Goal: Transaction & Acquisition: Purchase product/service

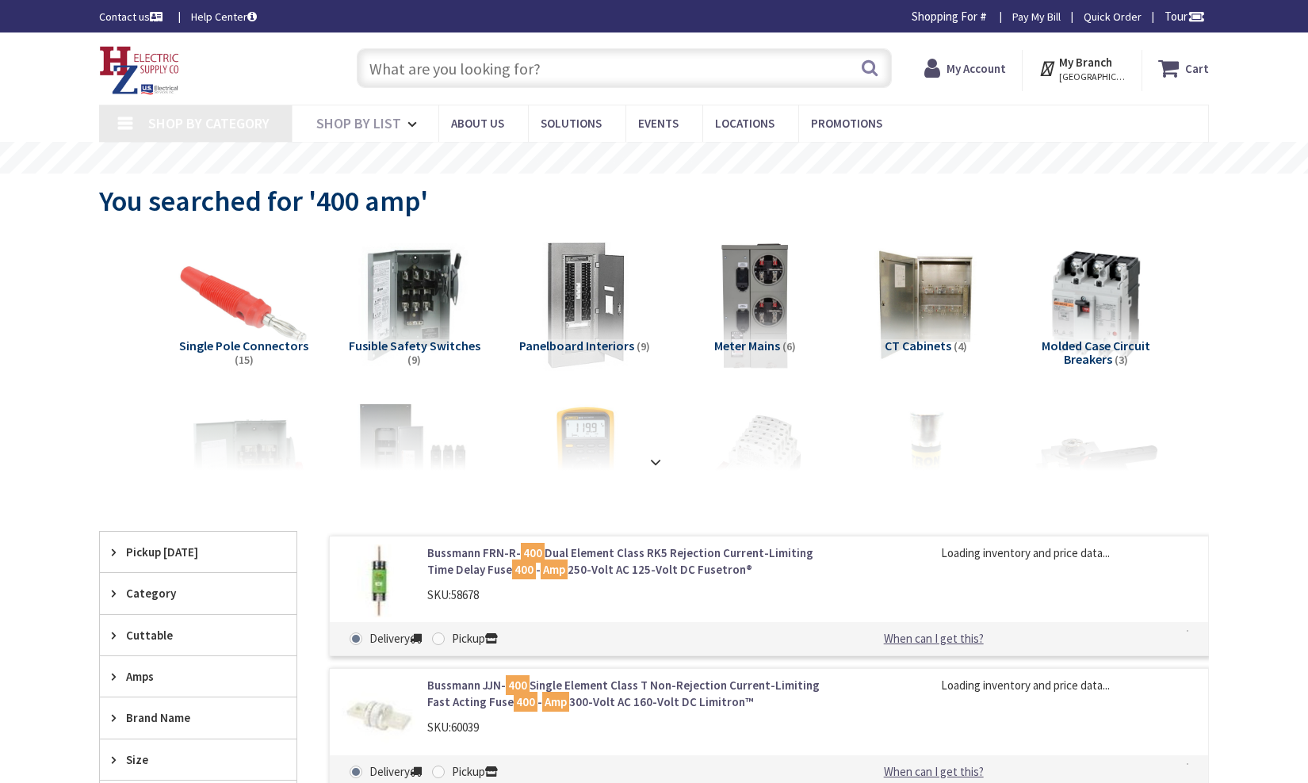
type input "The Common, [STREET_ADDRESS]"
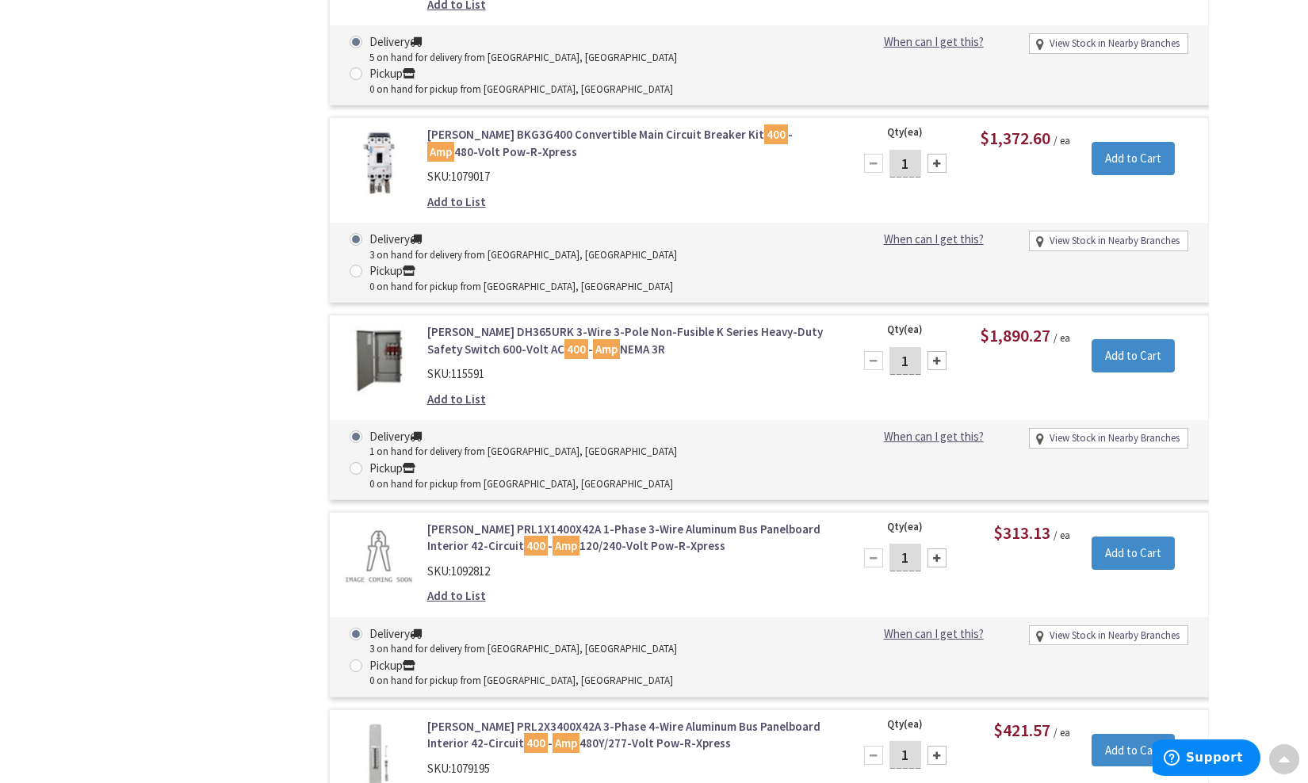
scroll to position [2586, 0]
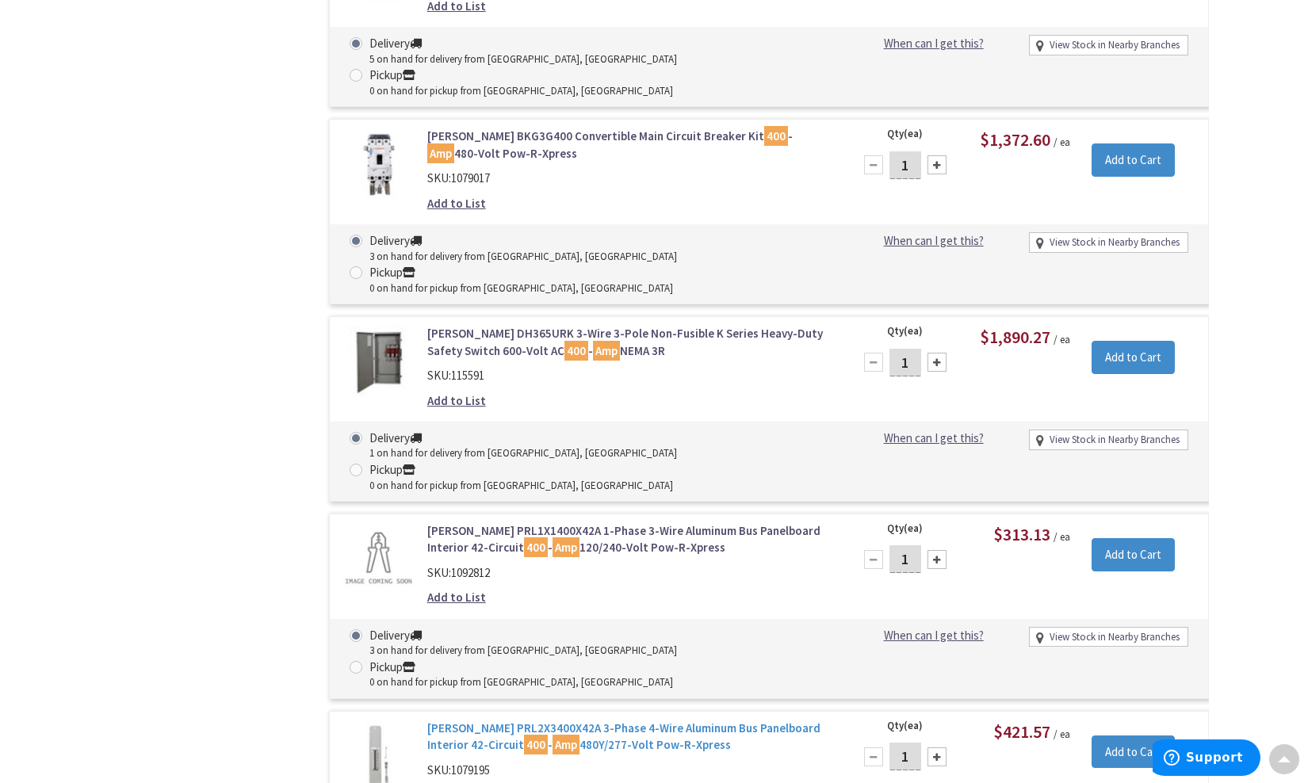
click at [557, 720] on link "Eaton PRL2X3400X42A 3-Phase 4-Wire Aluminum Bus Panelboard Interior 42-Circuit …" at bounding box center [628, 737] width 403 height 34
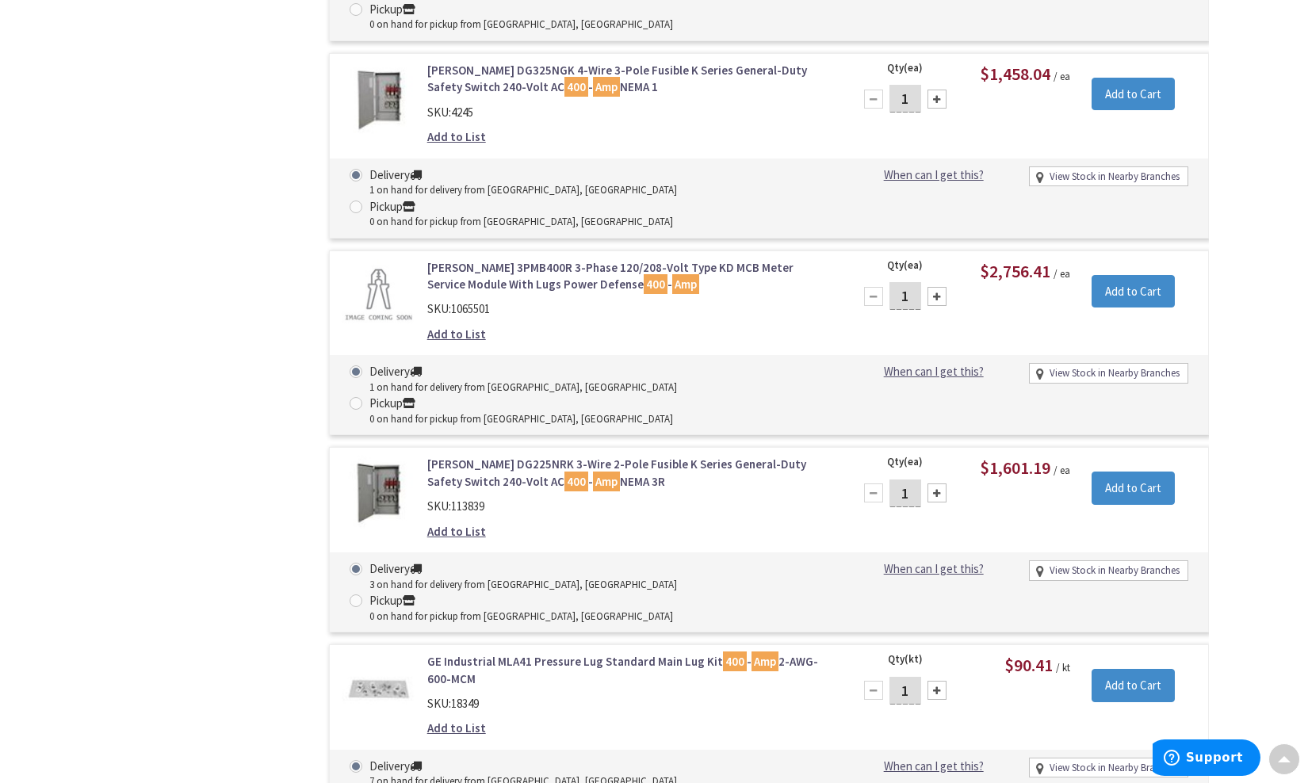
scroll to position [4382, 0]
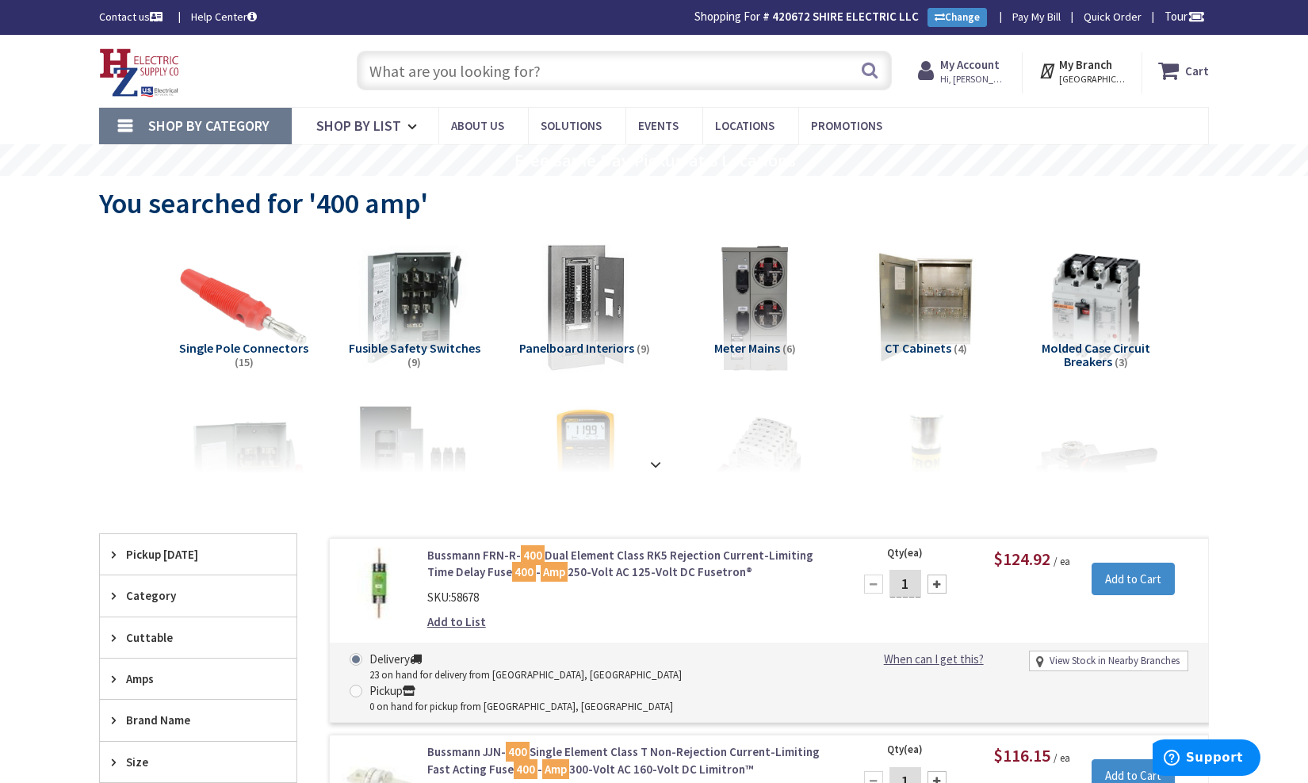
click at [529, 77] on input "text" at bounding box center [624, 71] width 535 height 40
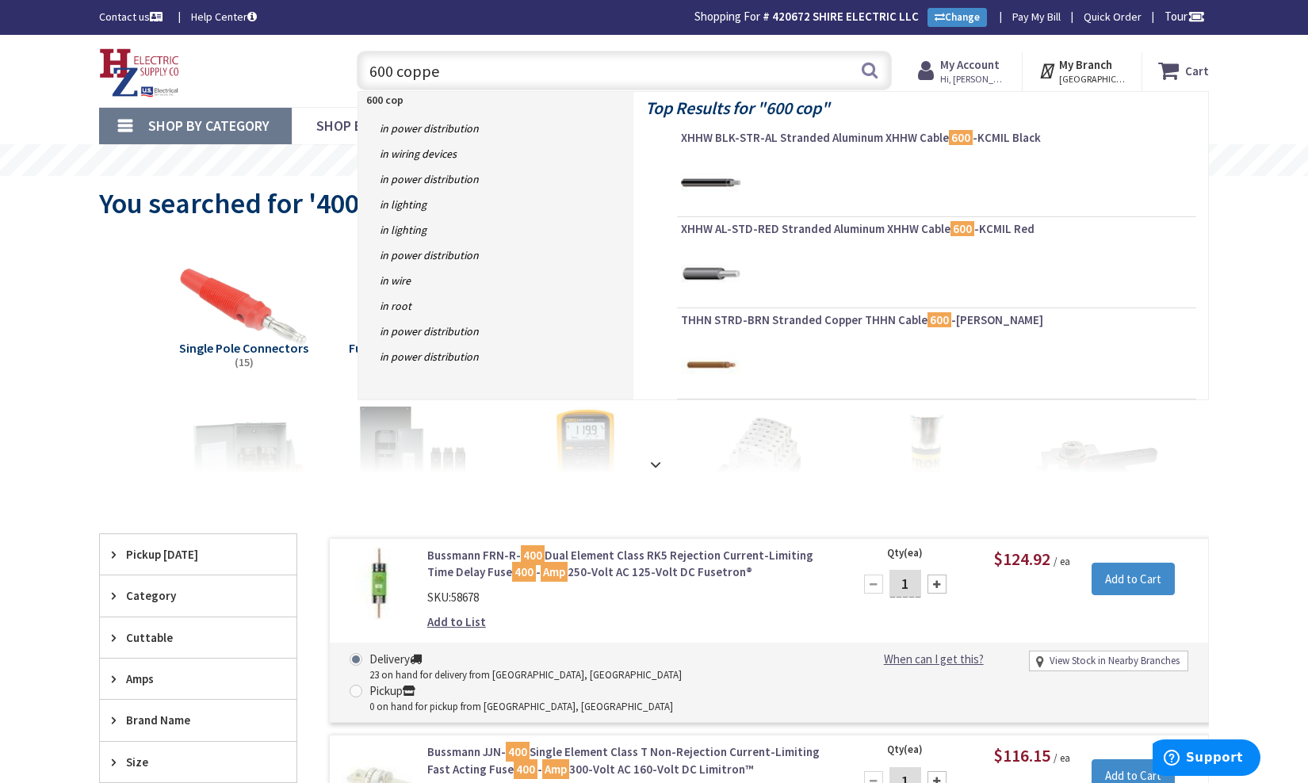
type input "600 copper"
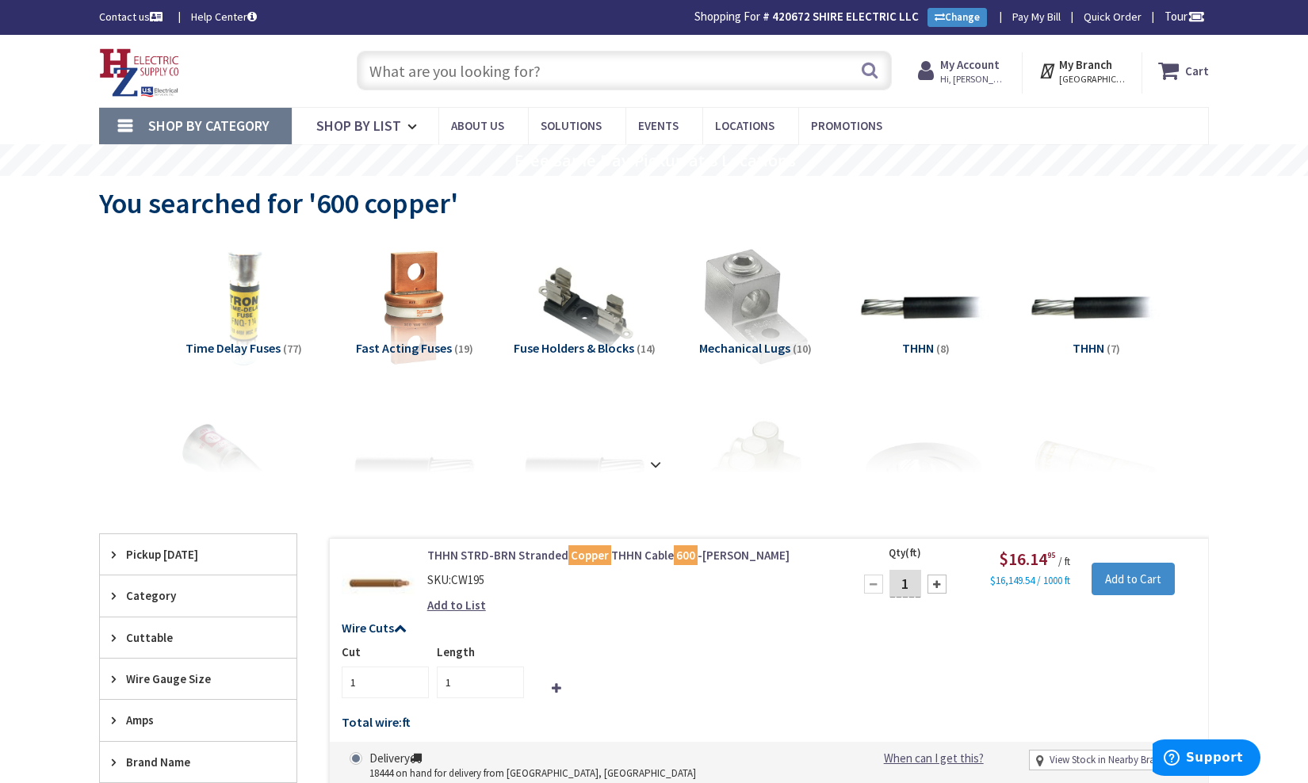
click at [606, 72] on input "text" at bounding box center [624, 71] width 535 height 40
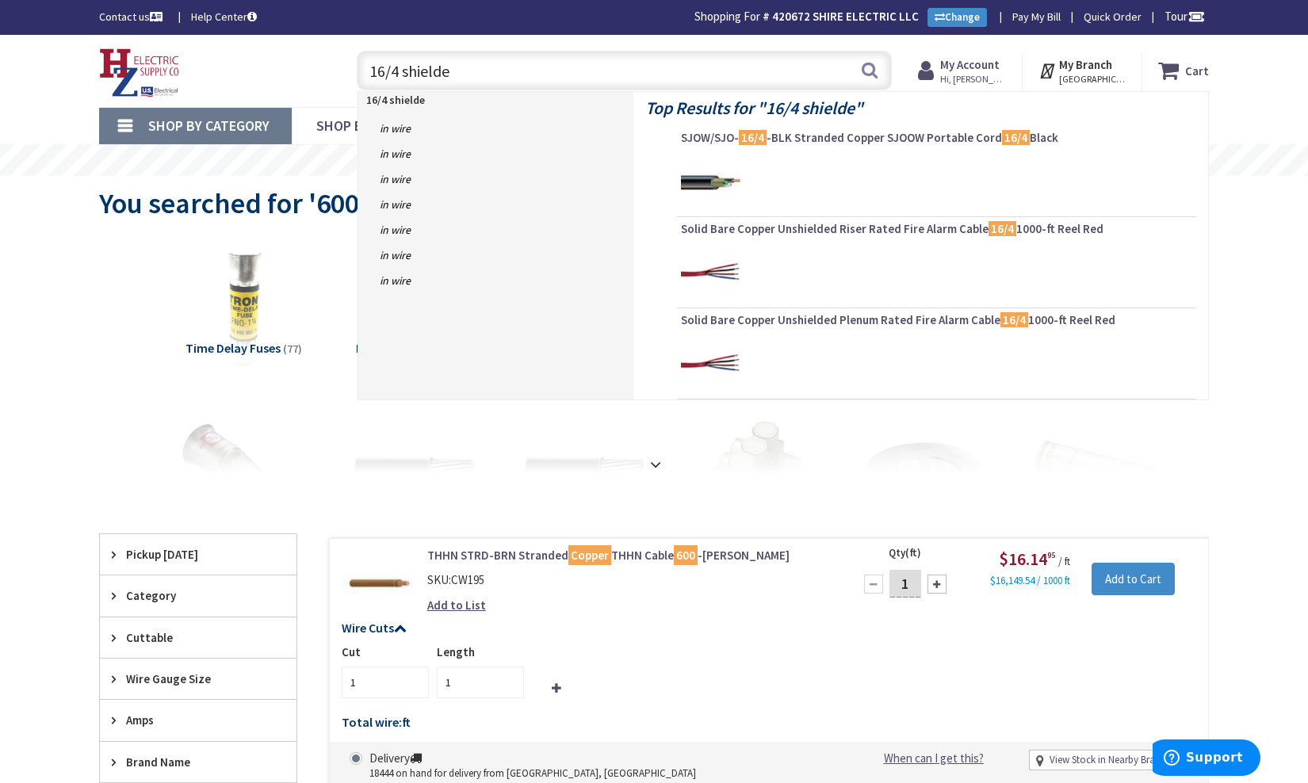
type input "16/4 shielded"
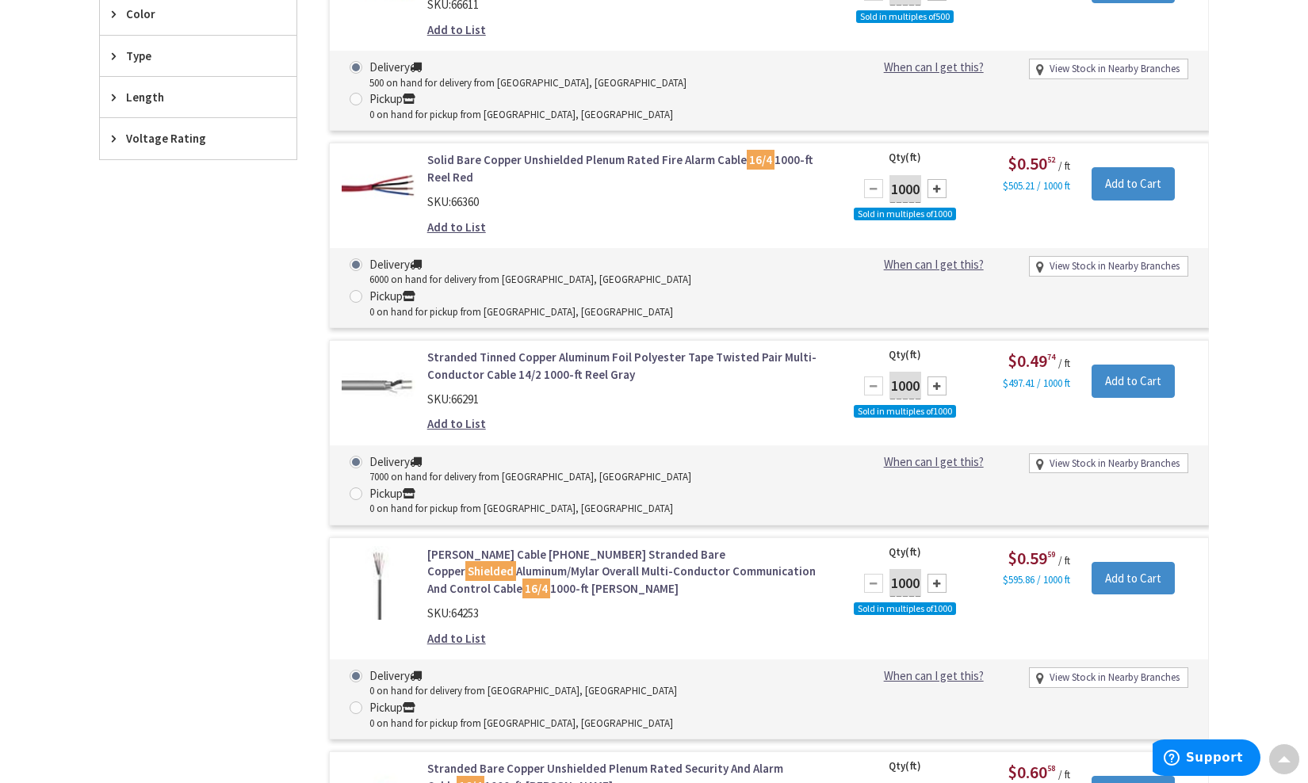
scroll to position [774, 0]
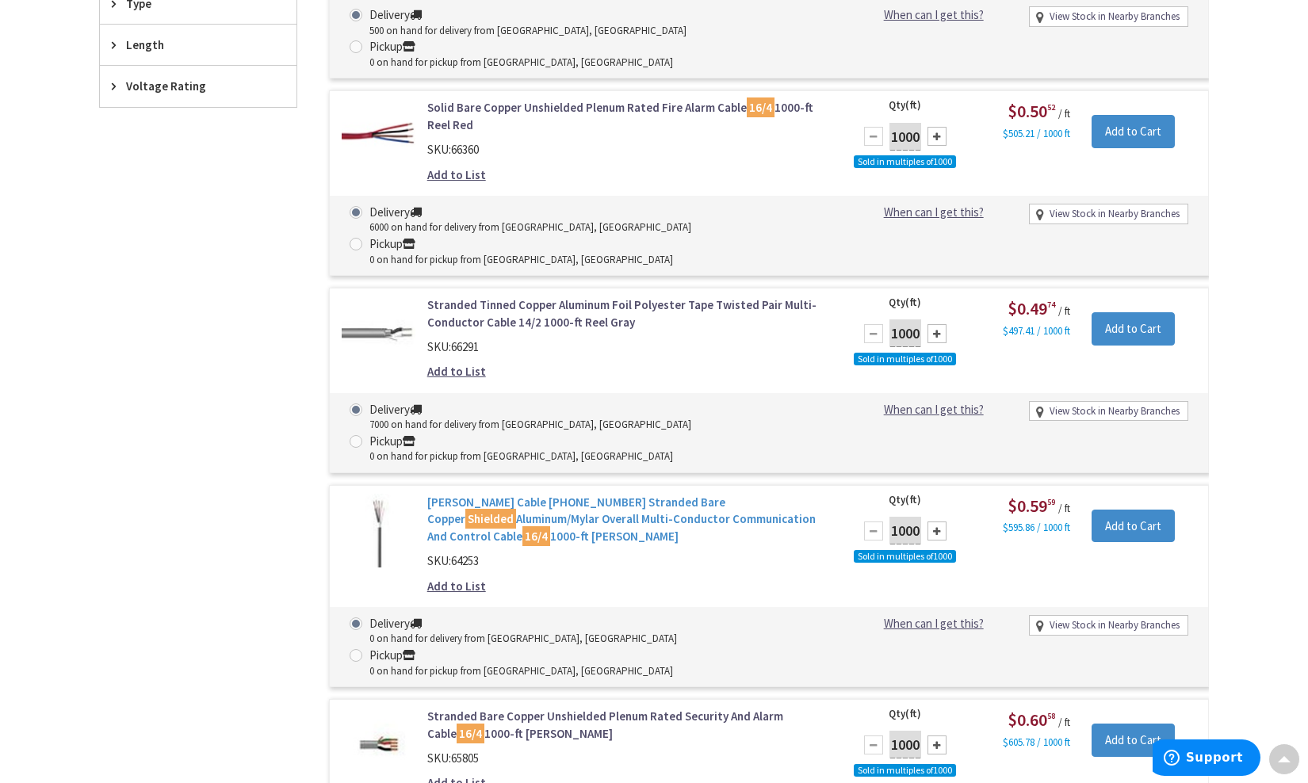
click at [637, 494] on link "Coleman Cable 95230-06-09 Stranded Bare Copper Shielded Aluminum/Mylar Overall …" at bounding box center [628, 519] width 403 height 51
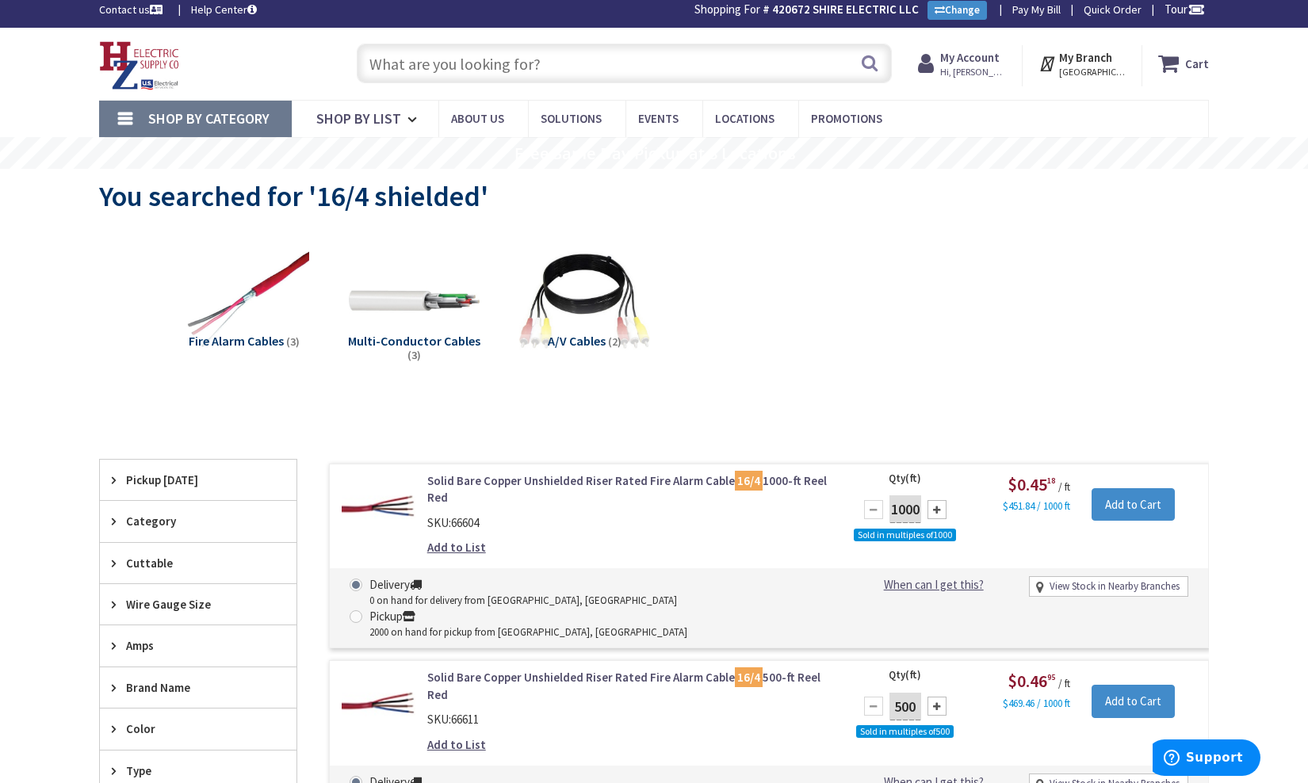
click at [564, 55] on input "text" at bounding box center [624, 64] width 535 height 40
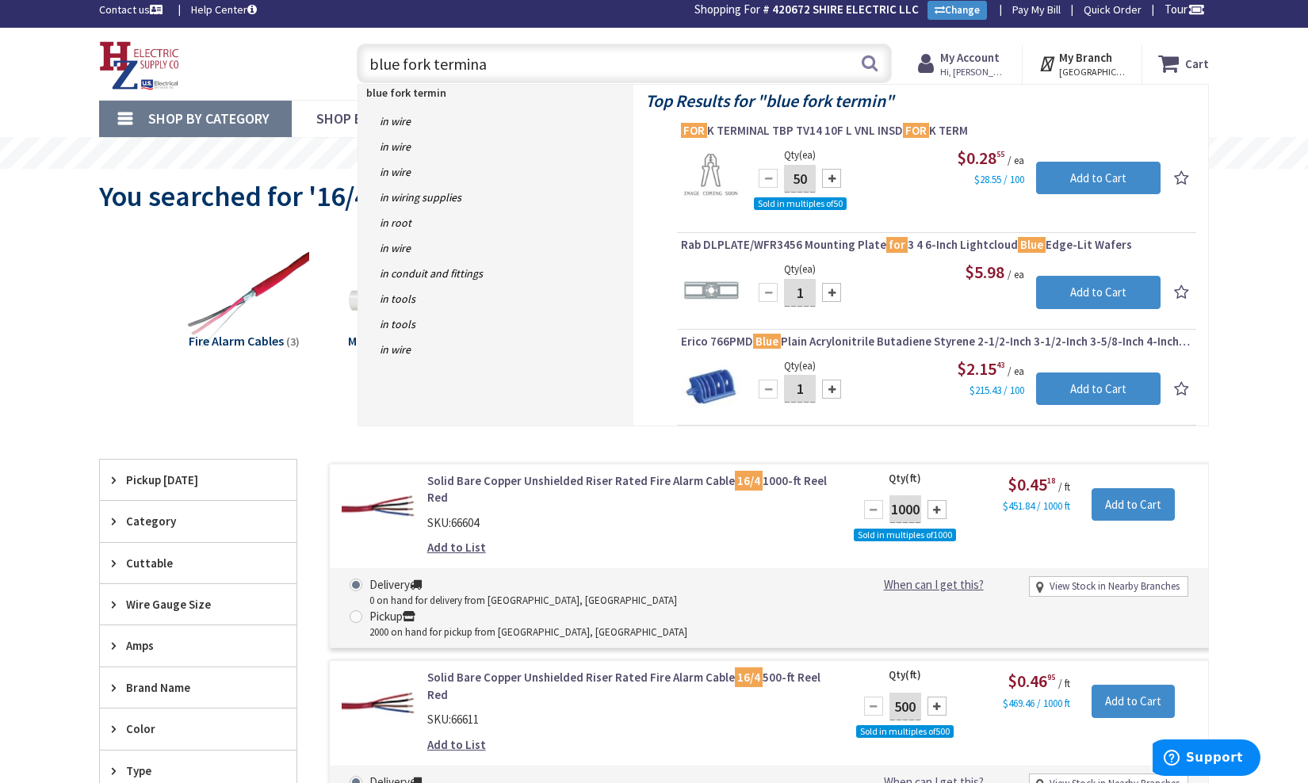
type input "blue fork terminal"
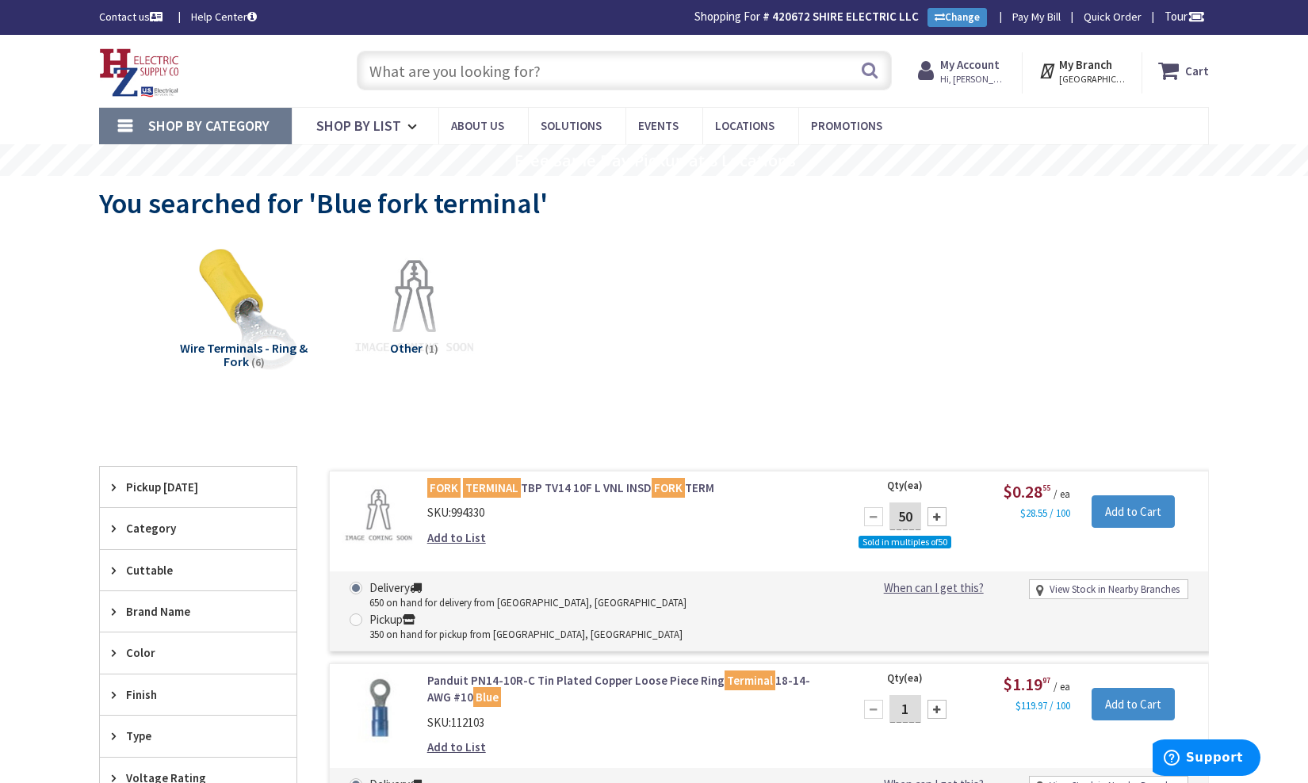
scroll to position [-1, 0]
click at [576, 75] on input "text" at bounding box center [624, 71] width 535 height 40
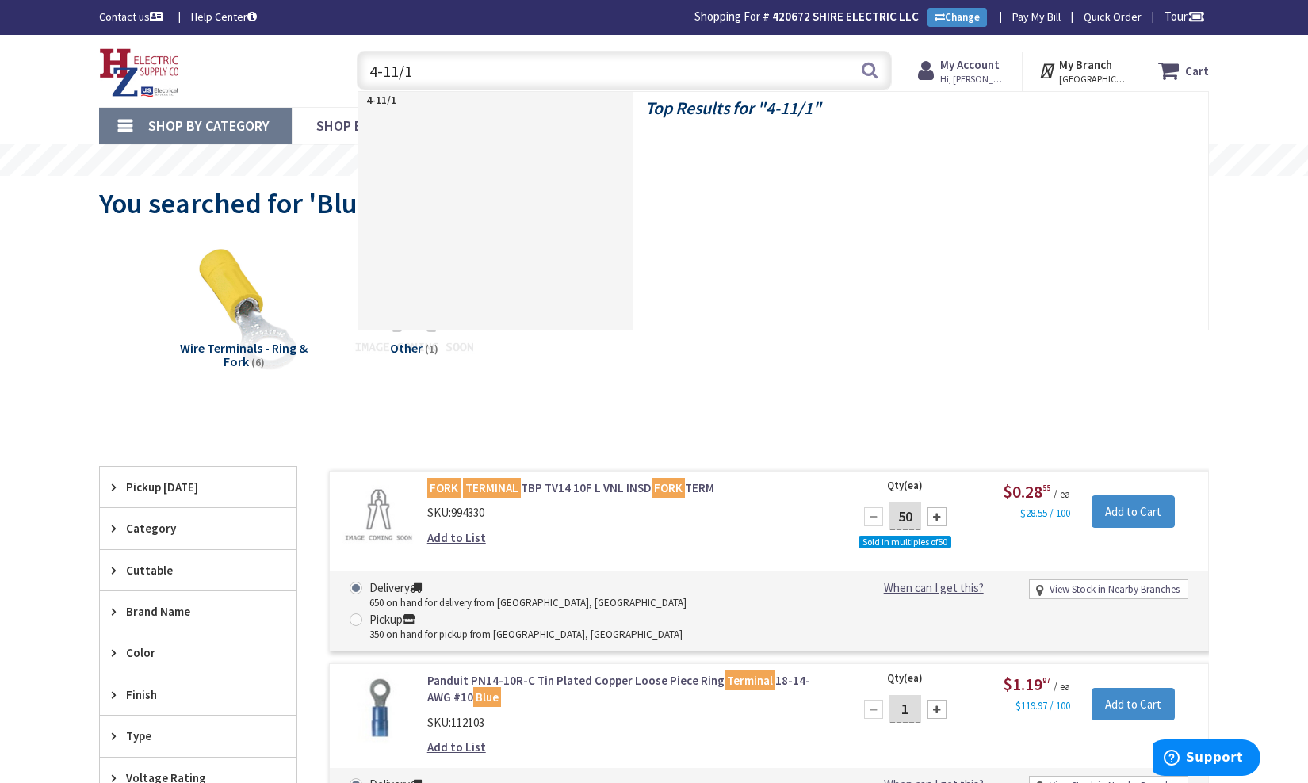
type input "4-11/16"
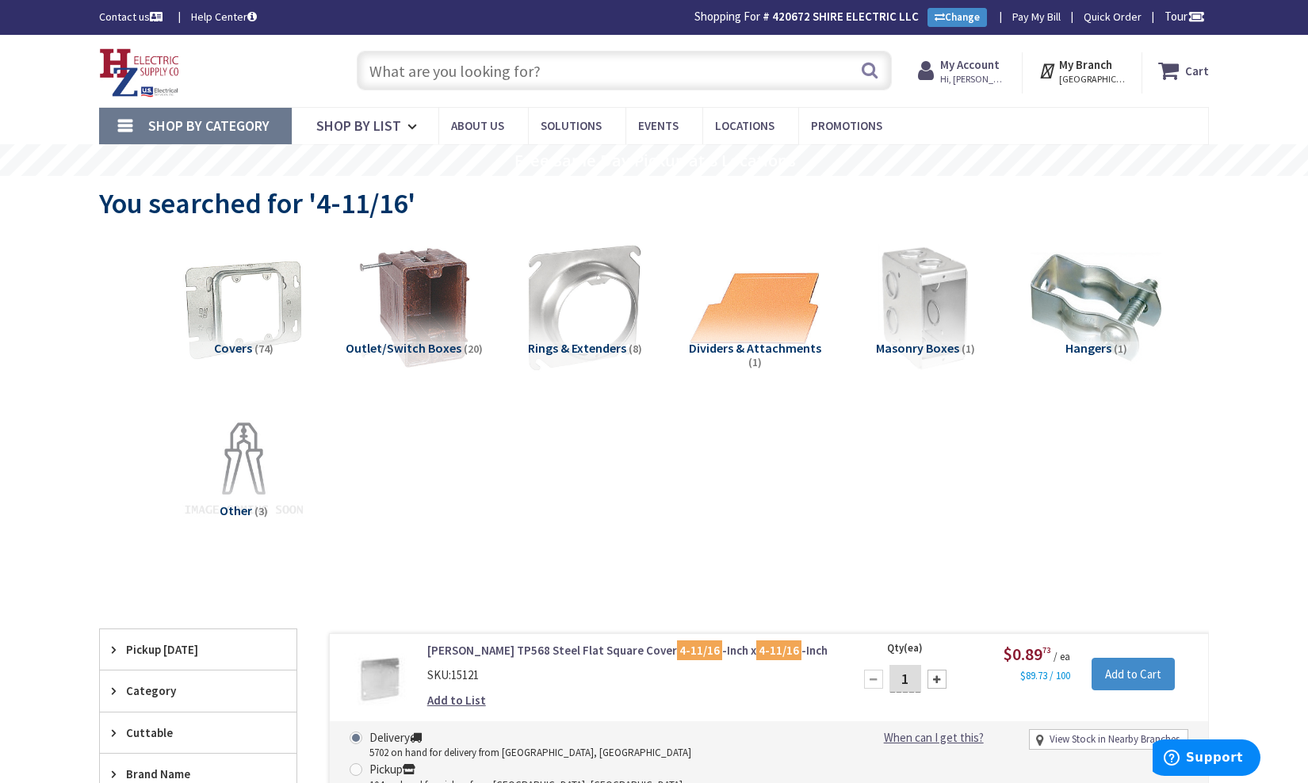
click at [434, 62] on input "text" at bounding box center [624, 71] width 535 height 40
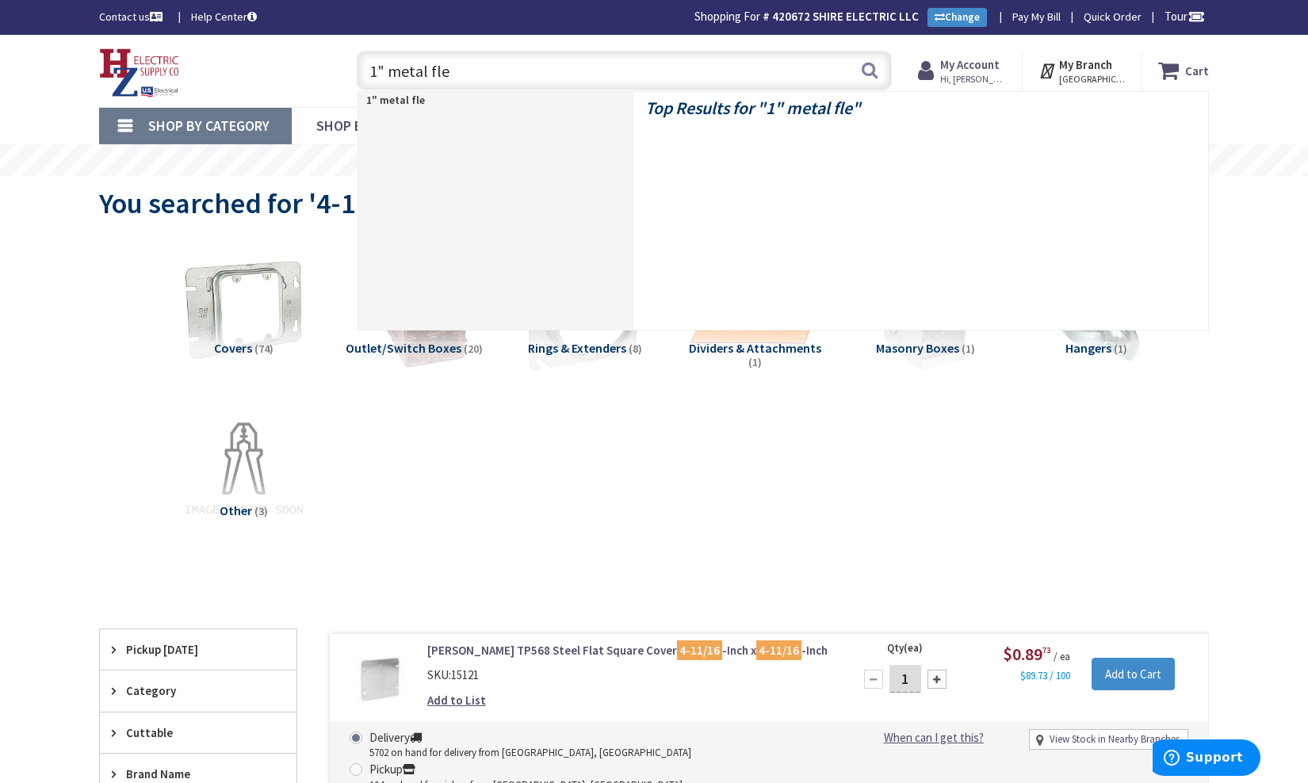
type input "1" metal flex"
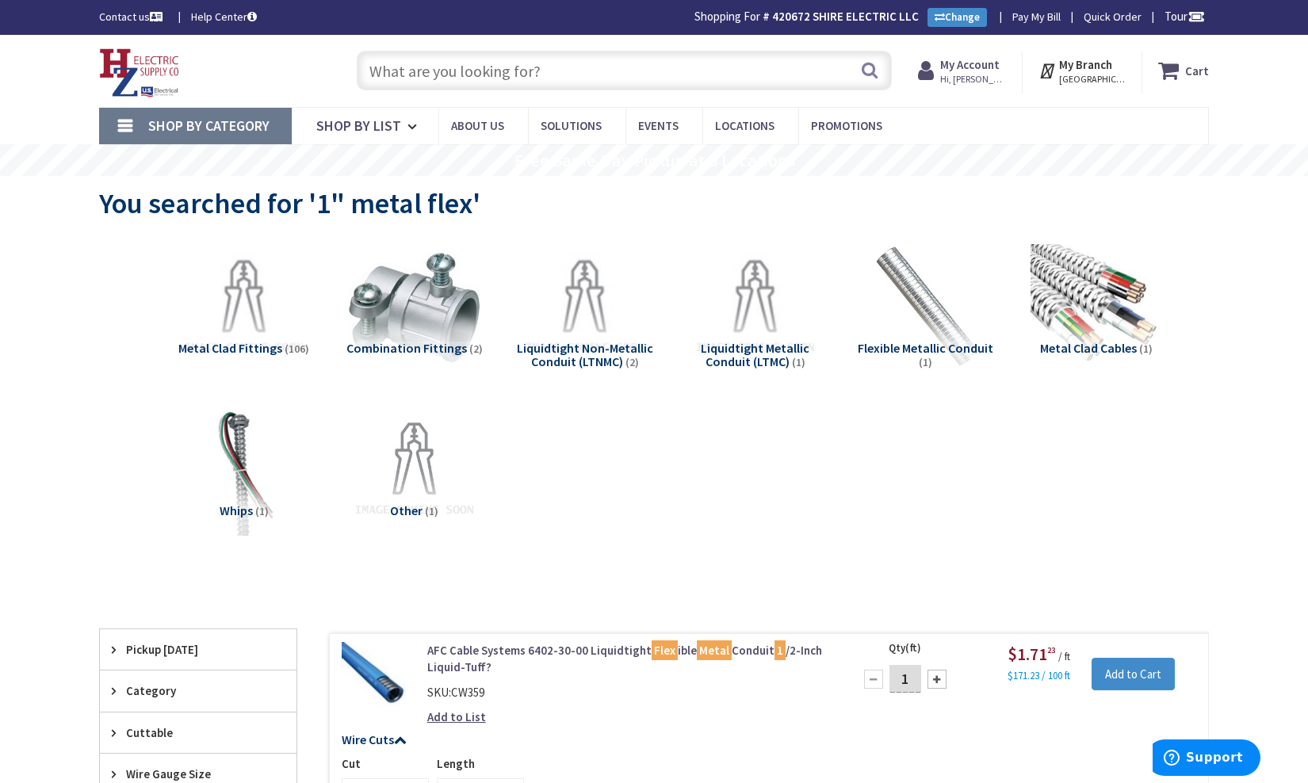
click at [903, 290] on img at bounding box center [925, 307] width 143 height 143
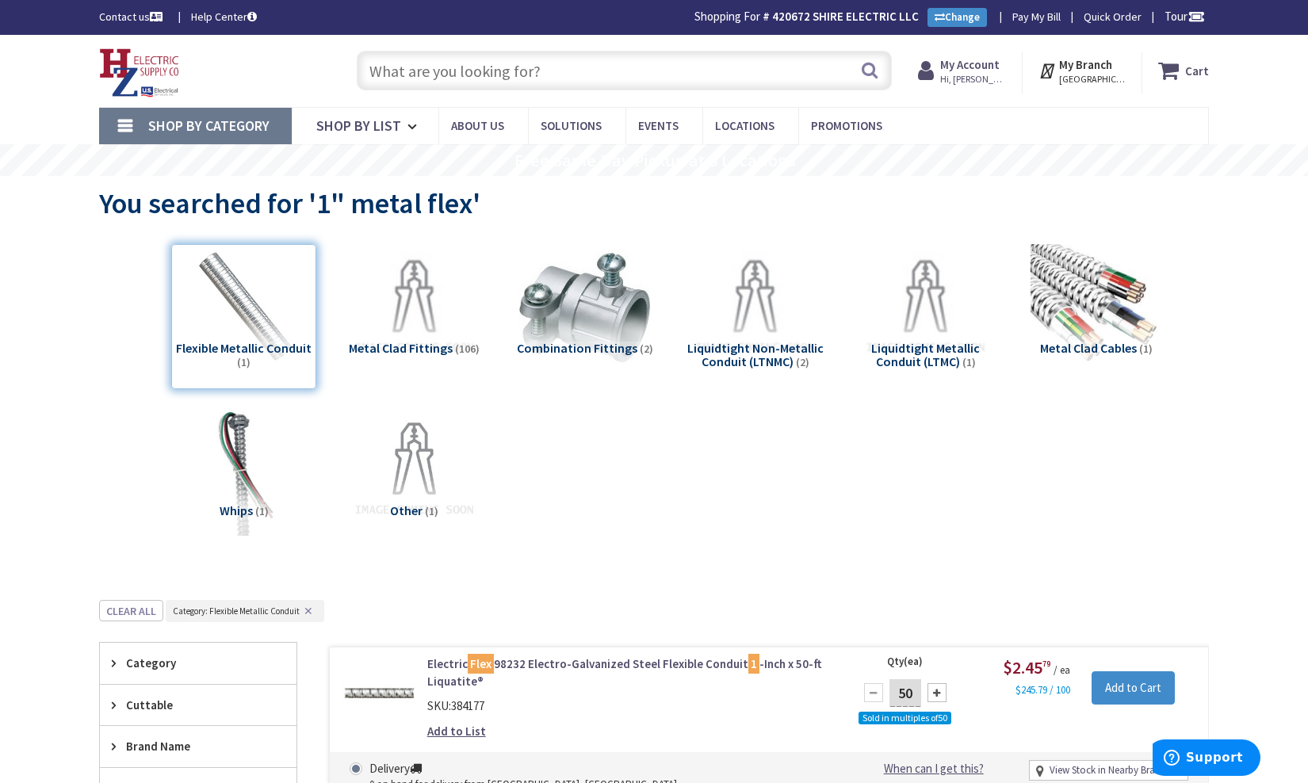
scroll to position [-1, 0]
click at [526, 63] on input "text" at bounding box center [624, 71] width 535 height 40
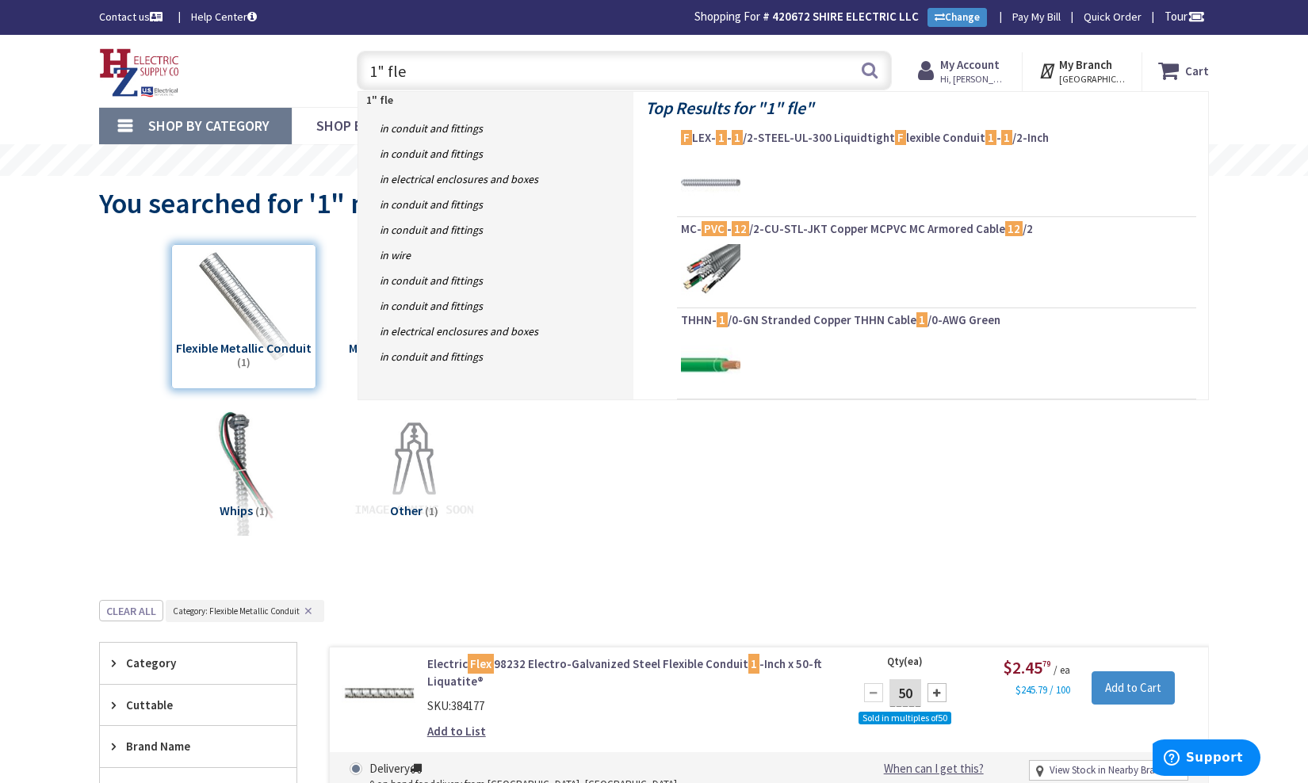
type input "1" flex"
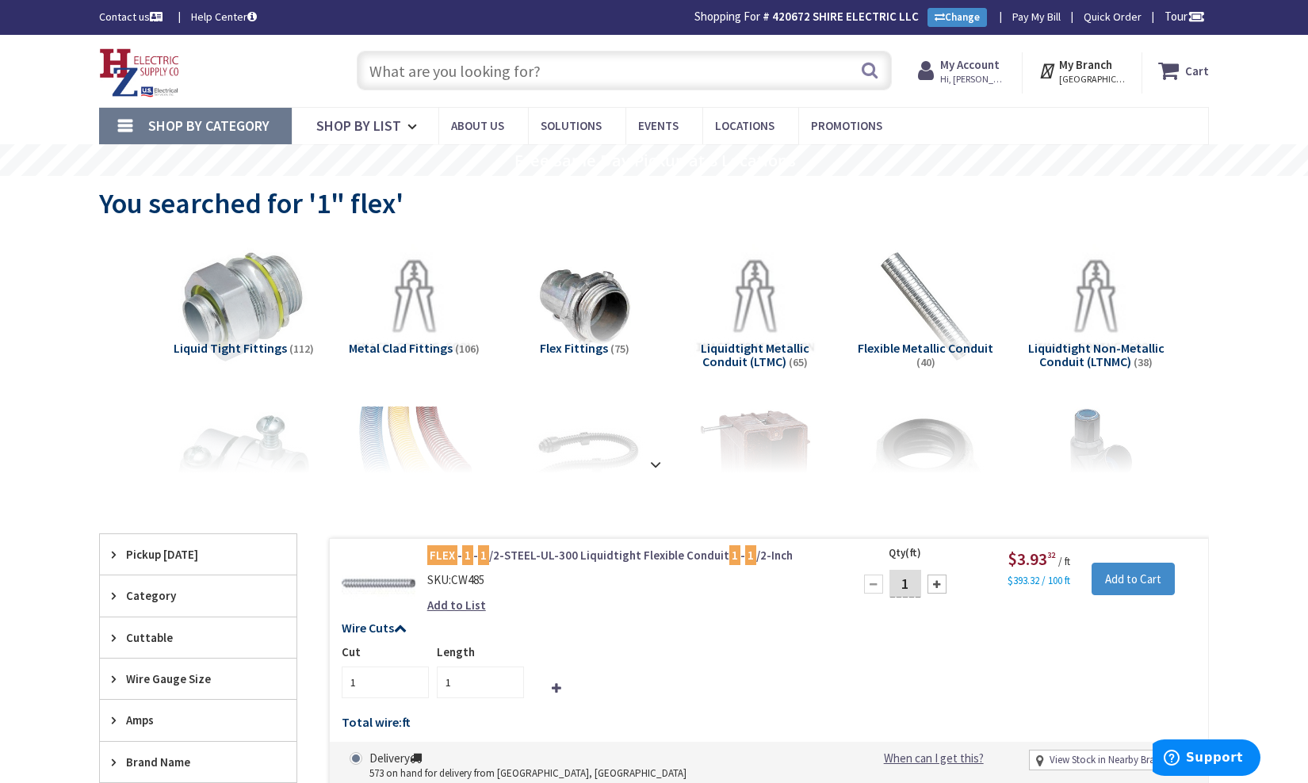
scroll to position [-1, 0]
click at [498, 74] on input "text" at bounding box center [624, 71] width 535 height 40
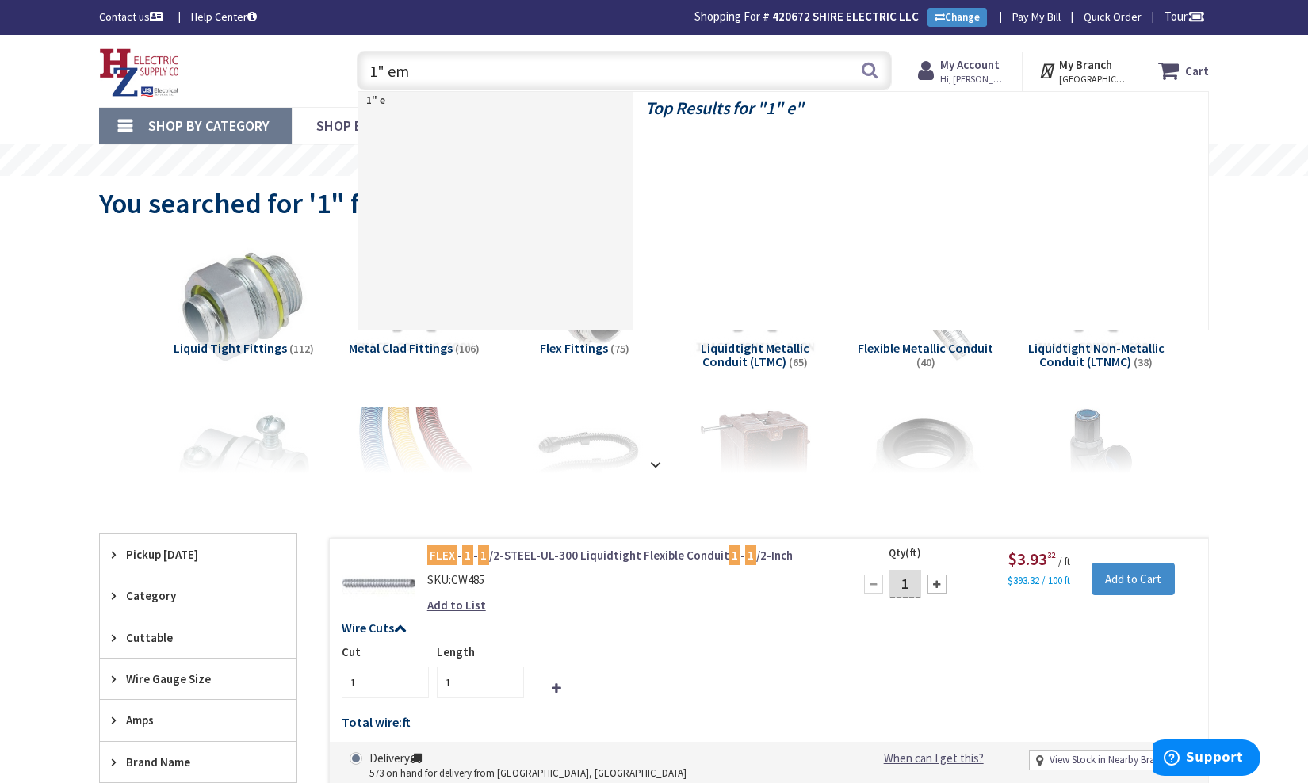
type input "1" emt"
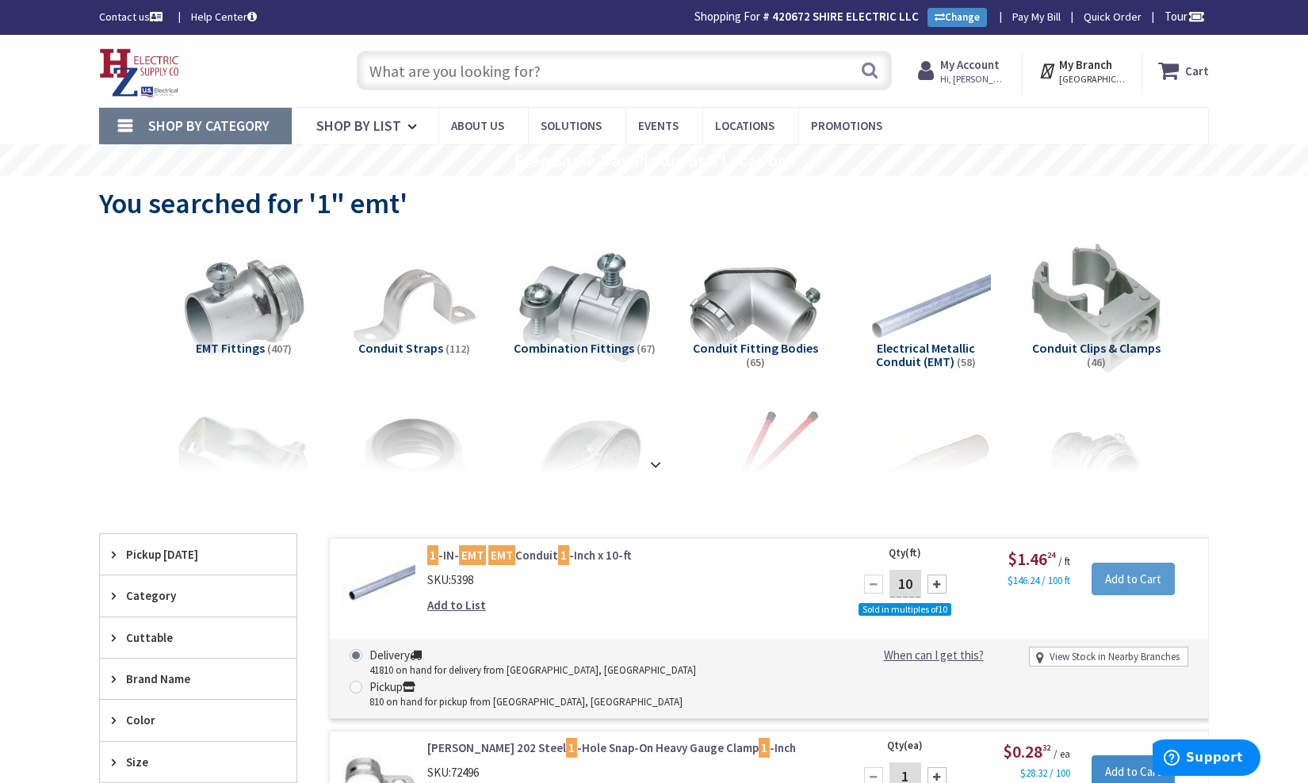
click at [1119, 571] on input "Add to Cart" at bounding box center [1132, 579] width 83 height 33
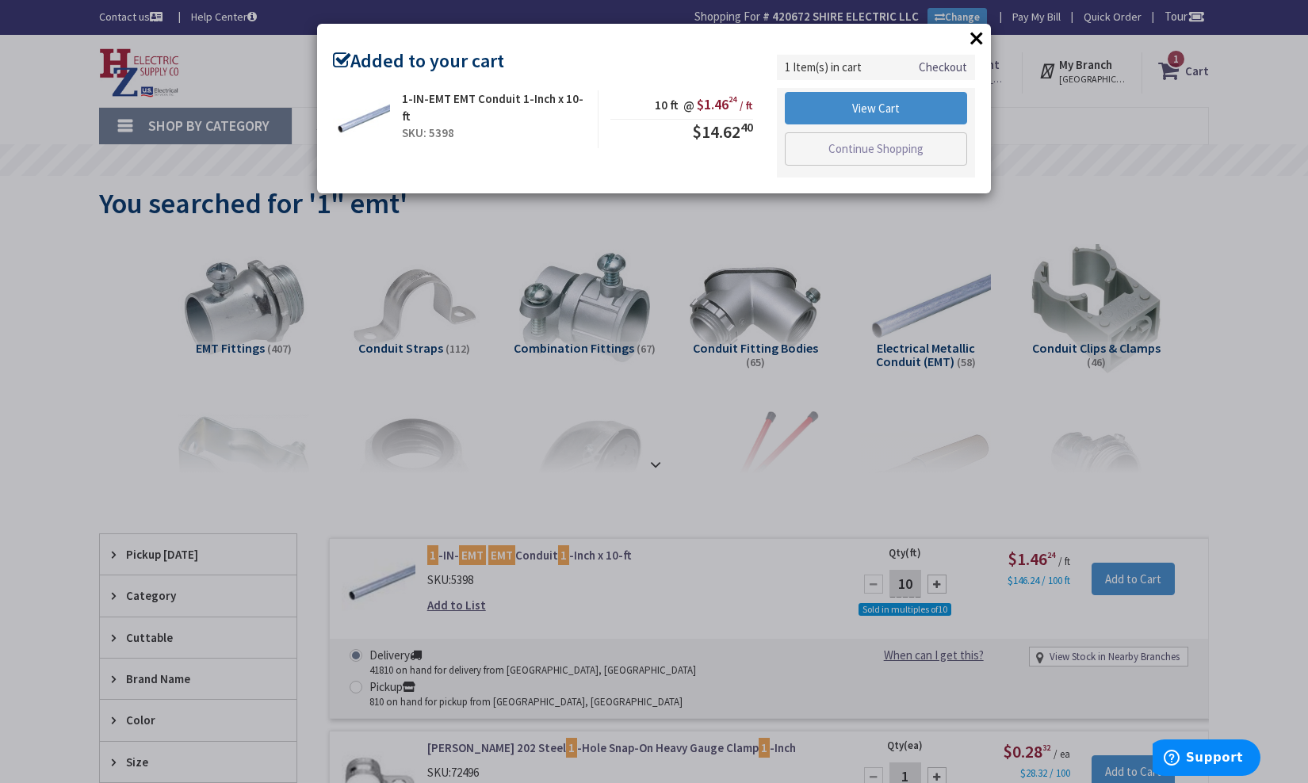
click at [973, 40] on button "×" at bounding box center [977, 38] width 24 height 24
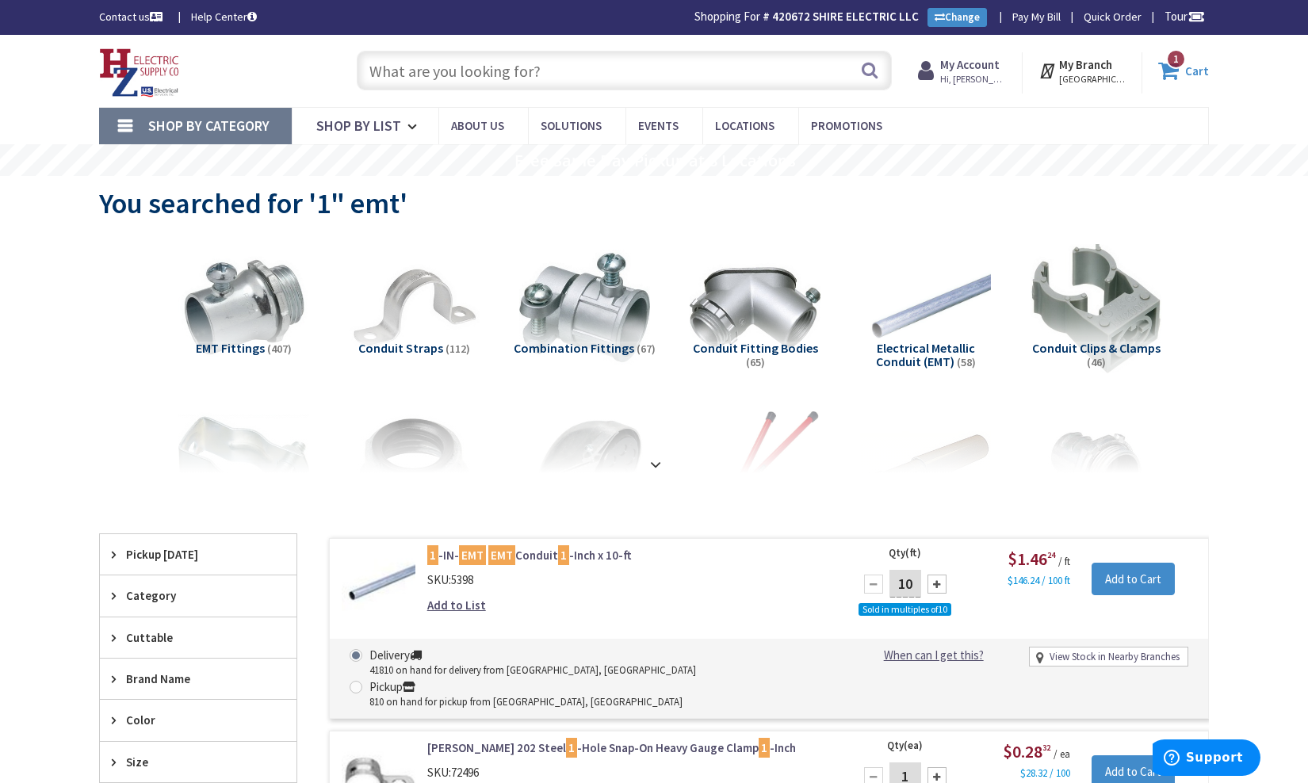
click at [1166, 71] on icon at bounding box center [1171, 70] width 27 height 29
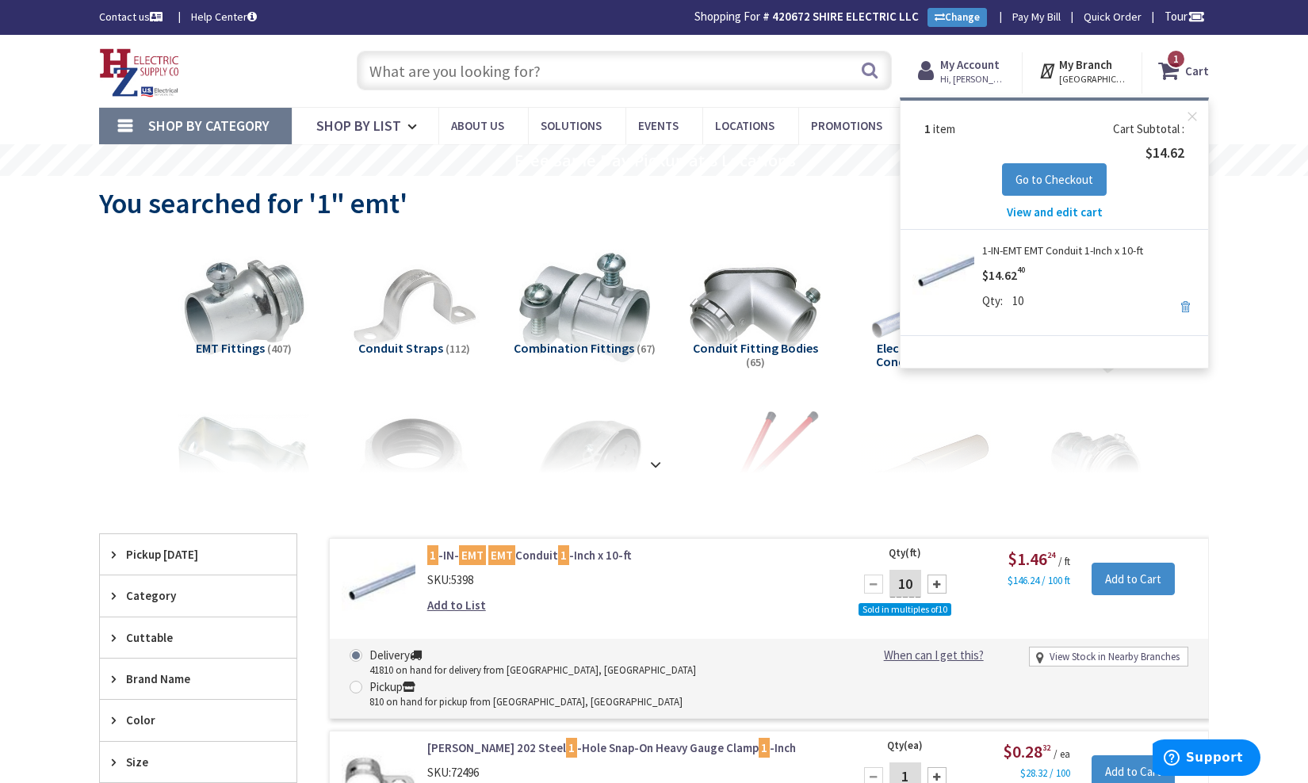
click at [1181, 306] on link "Remove" at bounding box center [1185, 307] width 22 height 22
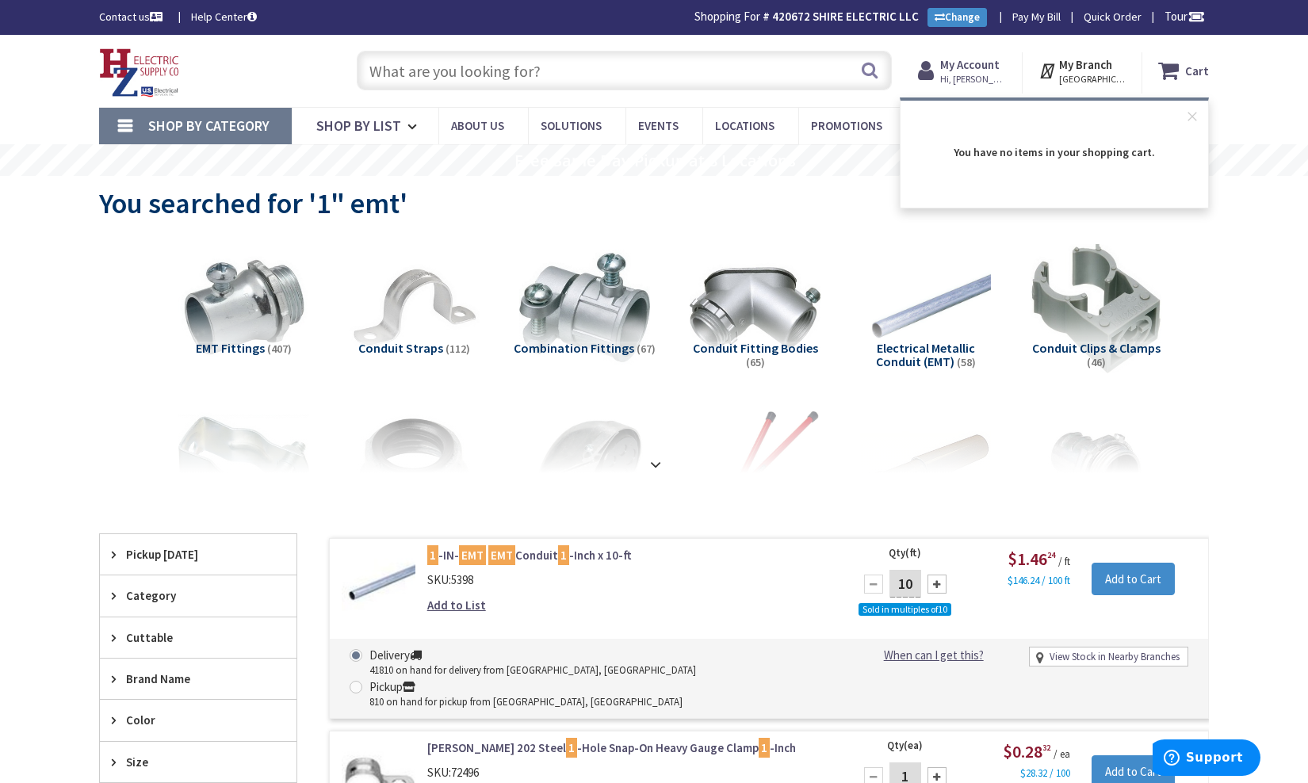
click at [457, 71] on input "text" at bounding box center [624, 71] width 535 height 40
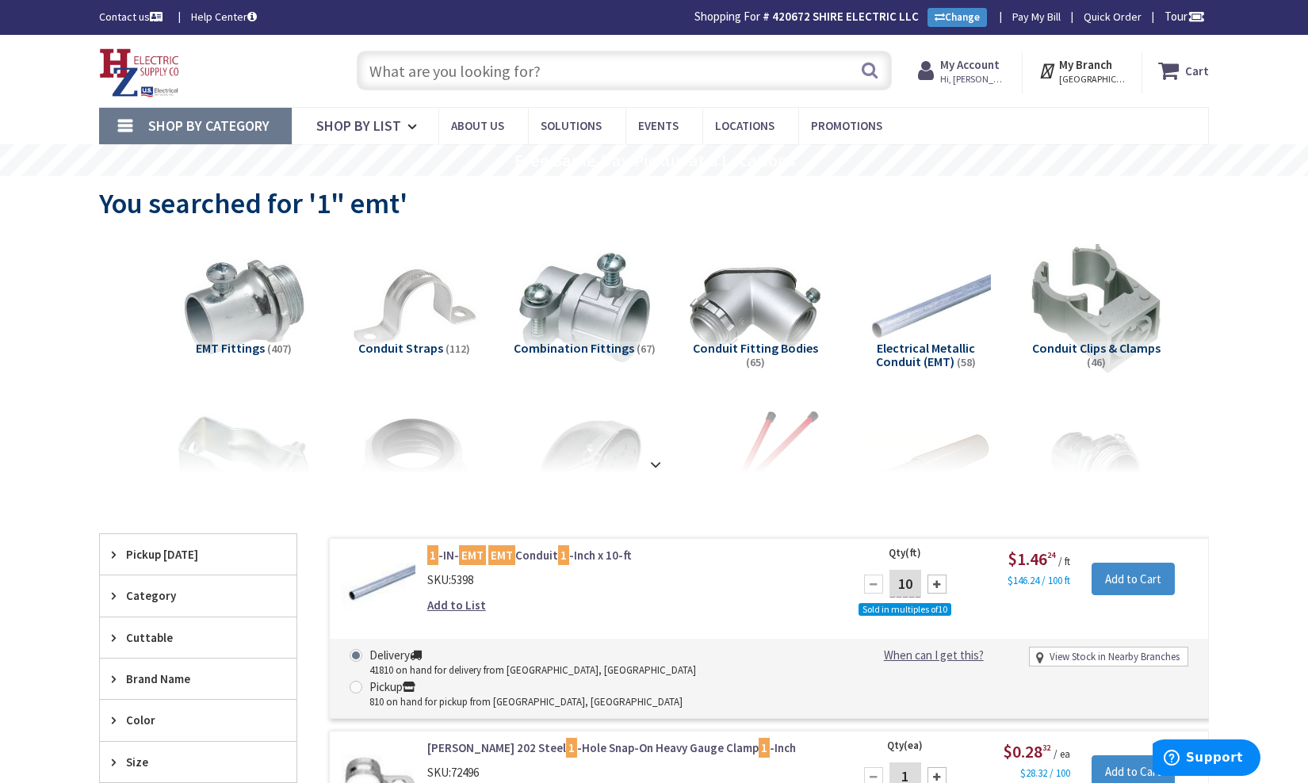
click at [397, 66] on input "text" at bounding box center [624, 71] width 535 height 40
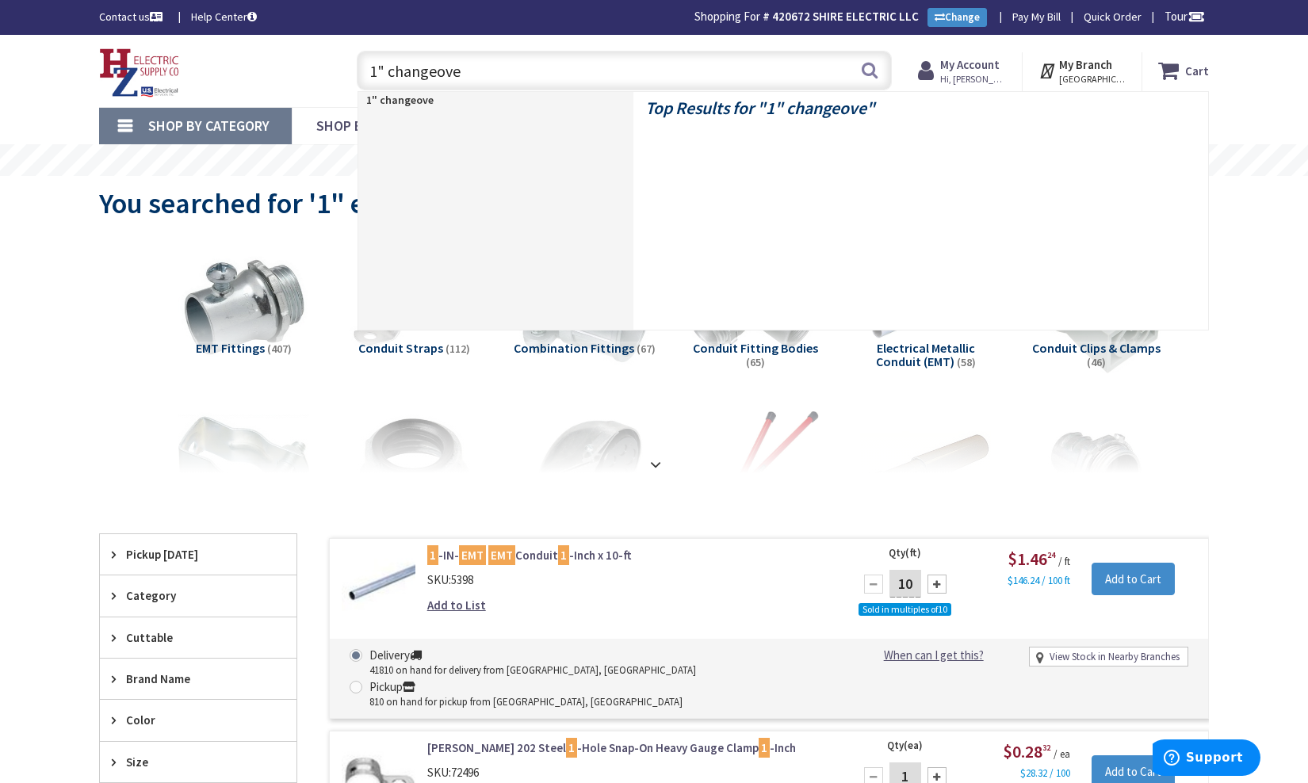
type input "1" changeover"
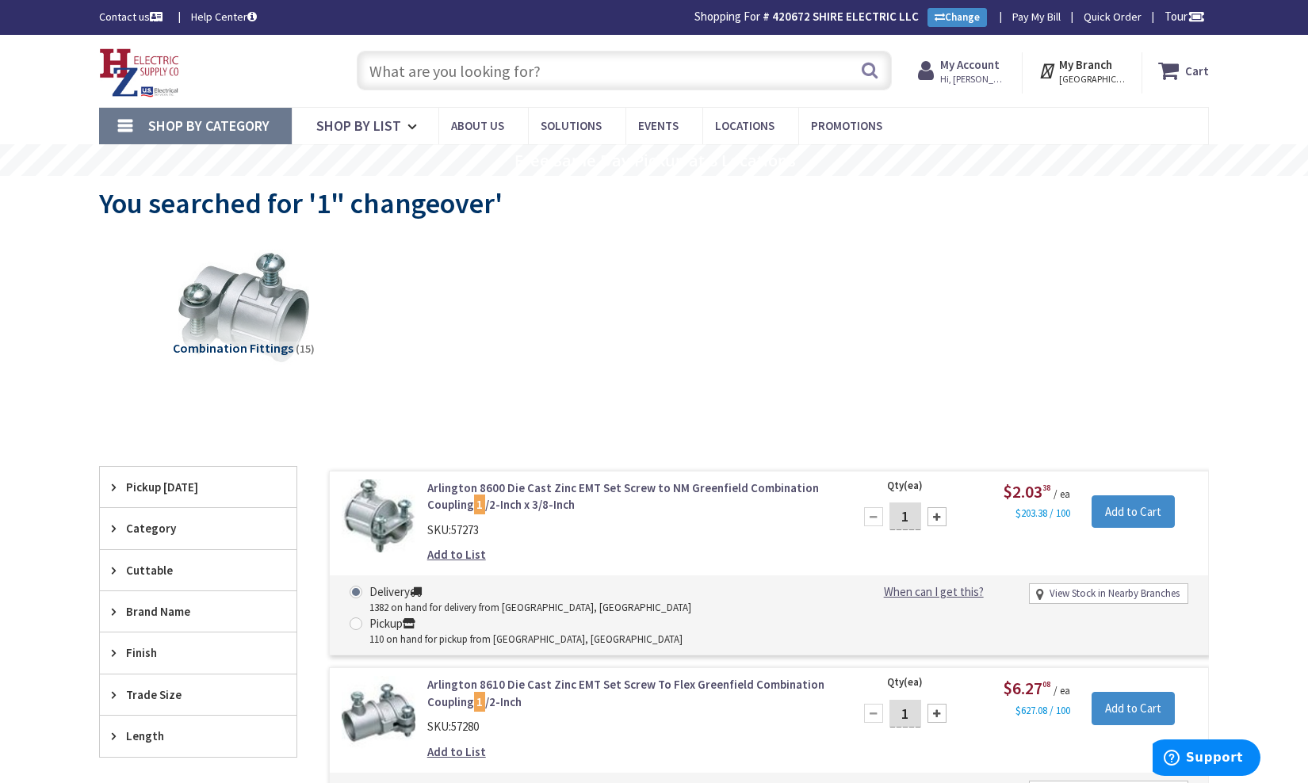
scroll to position [-1, 0]
click at [508, 71] on input "text" at bounding box center [624, 71] width 535 height 40
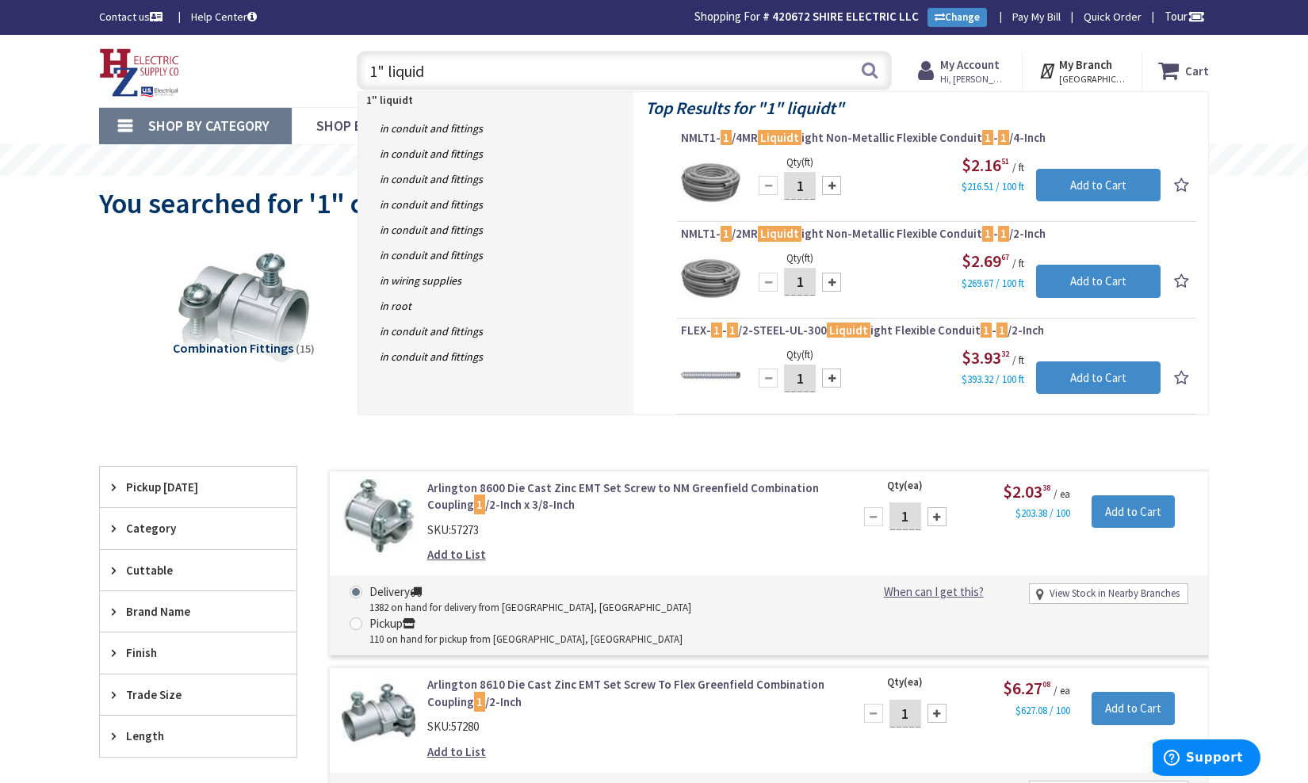
drag, startPoint x: 508, startPoint y: 71, endPoint x: 523, endPoint y: 69, distance: 15.1
click at [523, 69] on input "1" liquid" at bounding box center [624, 71] width 535 height 40
type input "1" liquidtight"
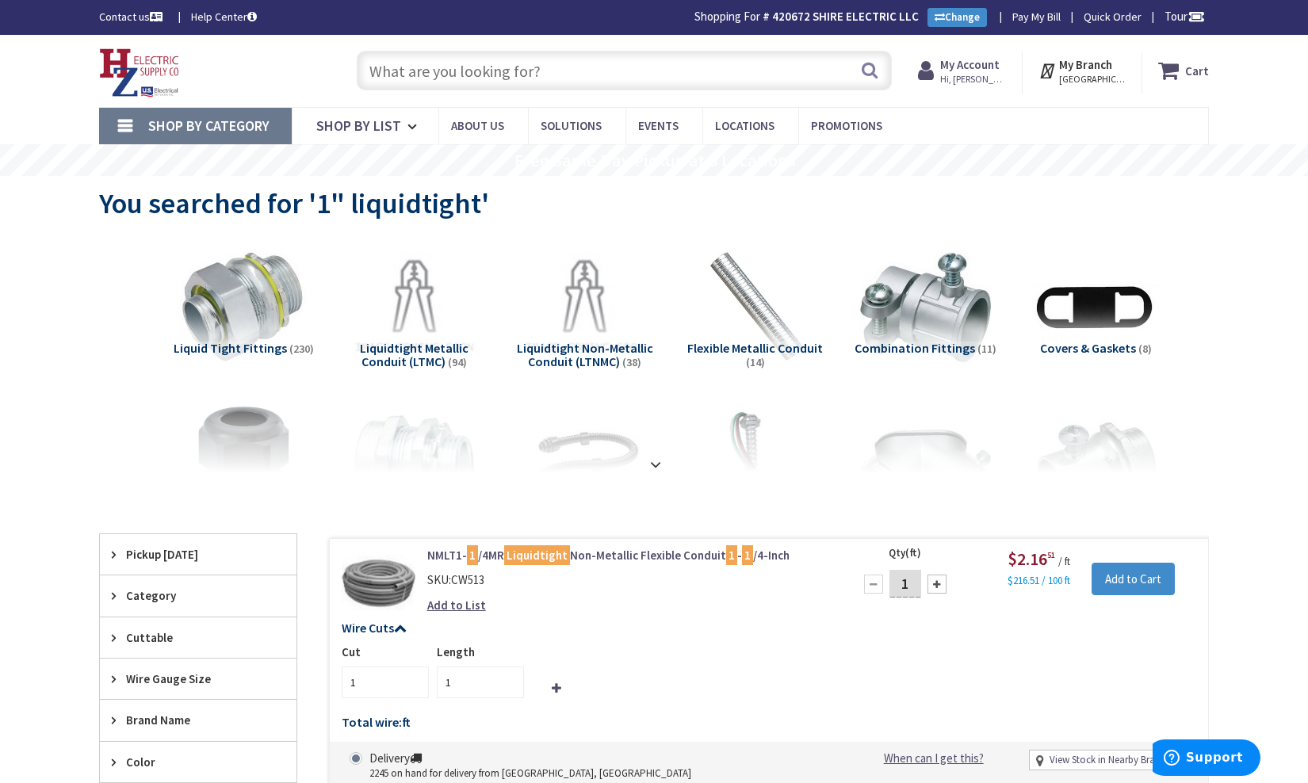
click at [547, 72] on input "text" at bounding box center [624, 71] width 535 height 40
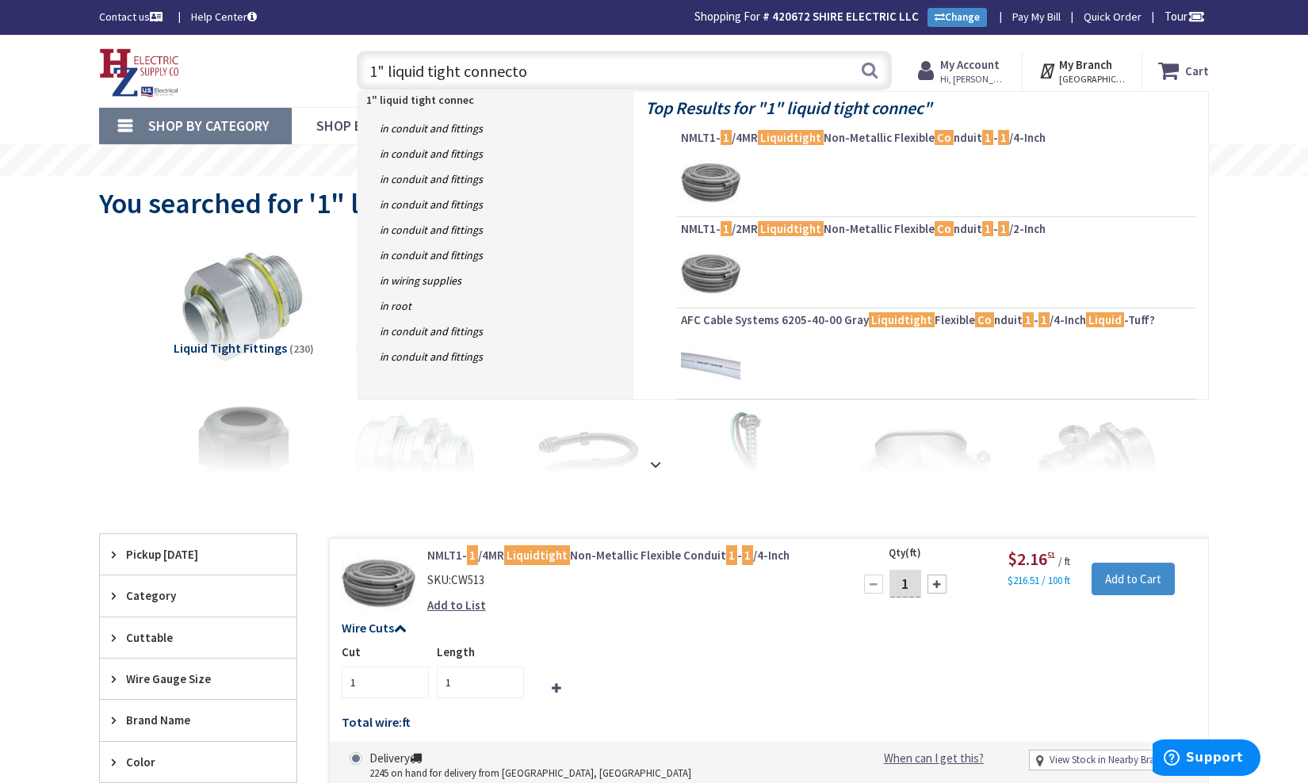
type input "1" liquid tight connector"
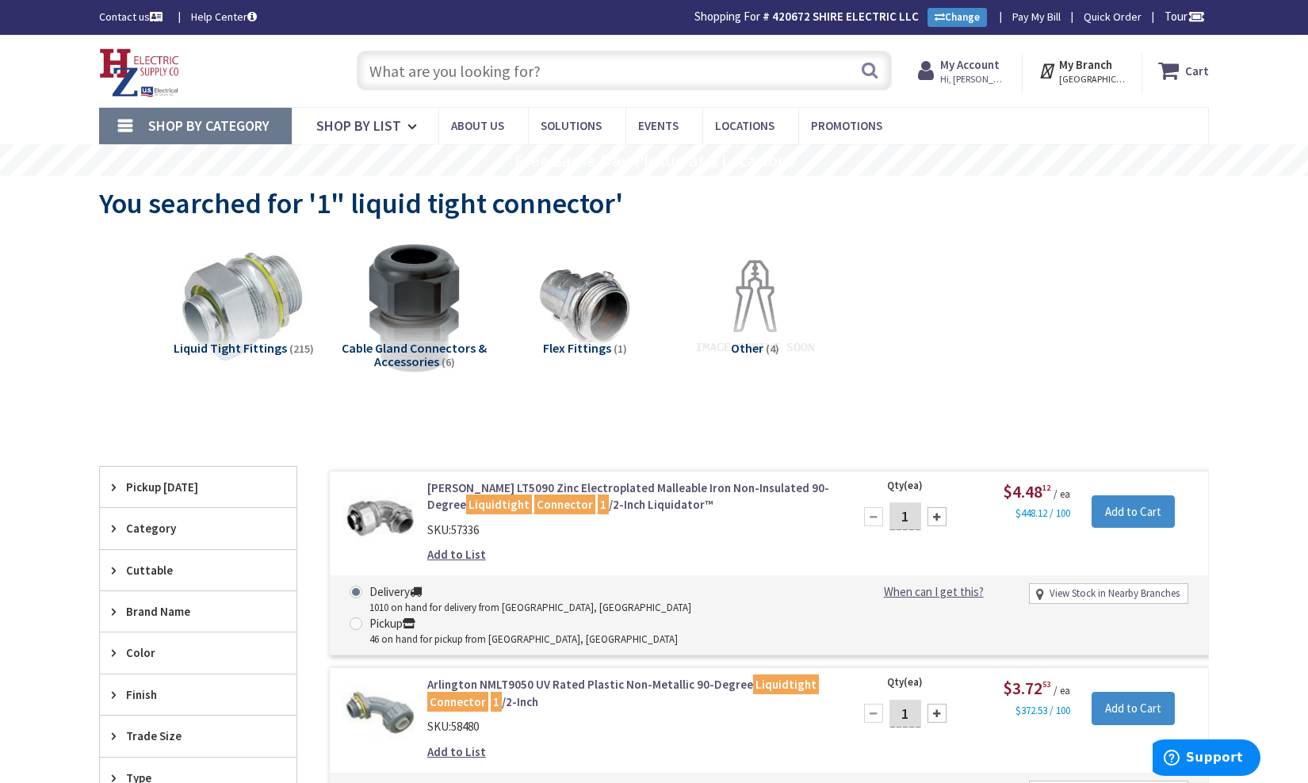
scroll to position [-2, 0]
click at [649, 74] on input "text" at bounding box center [624, 71] width 535 height 40
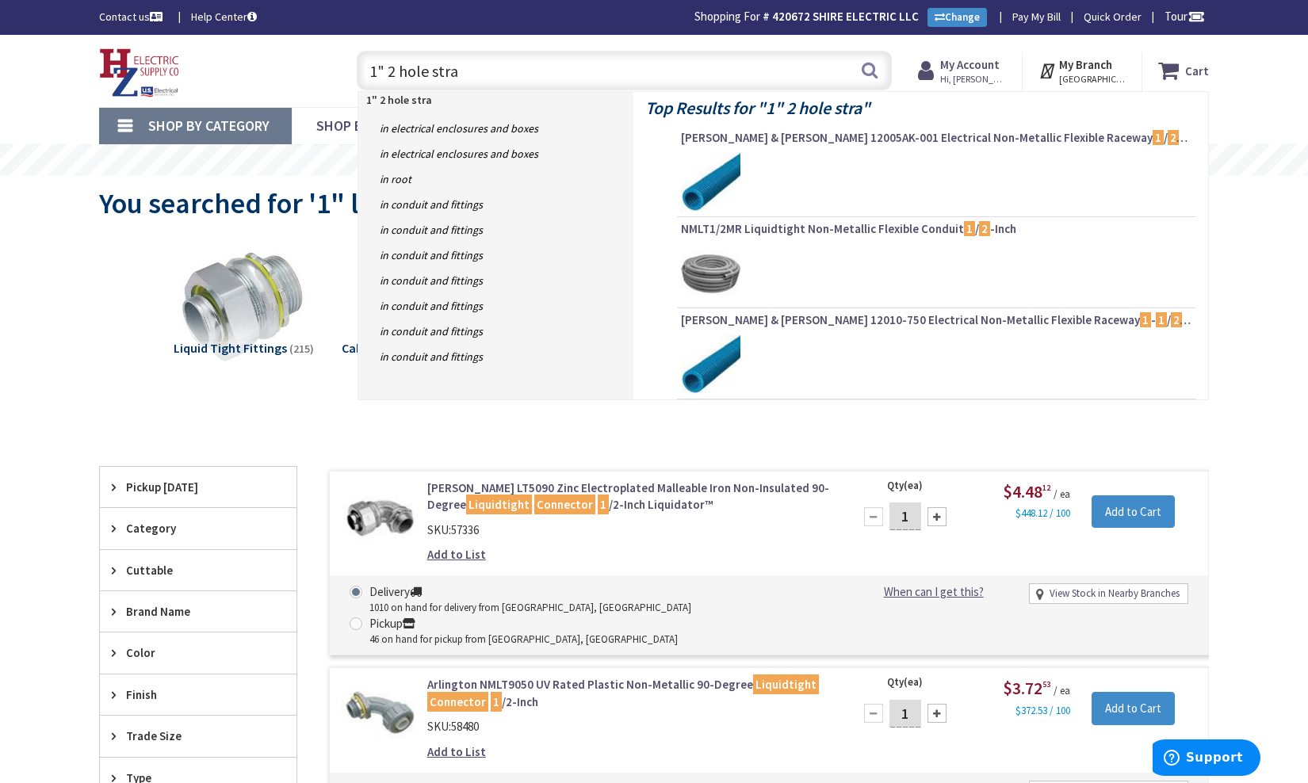
type input "1" 2 hole strap"
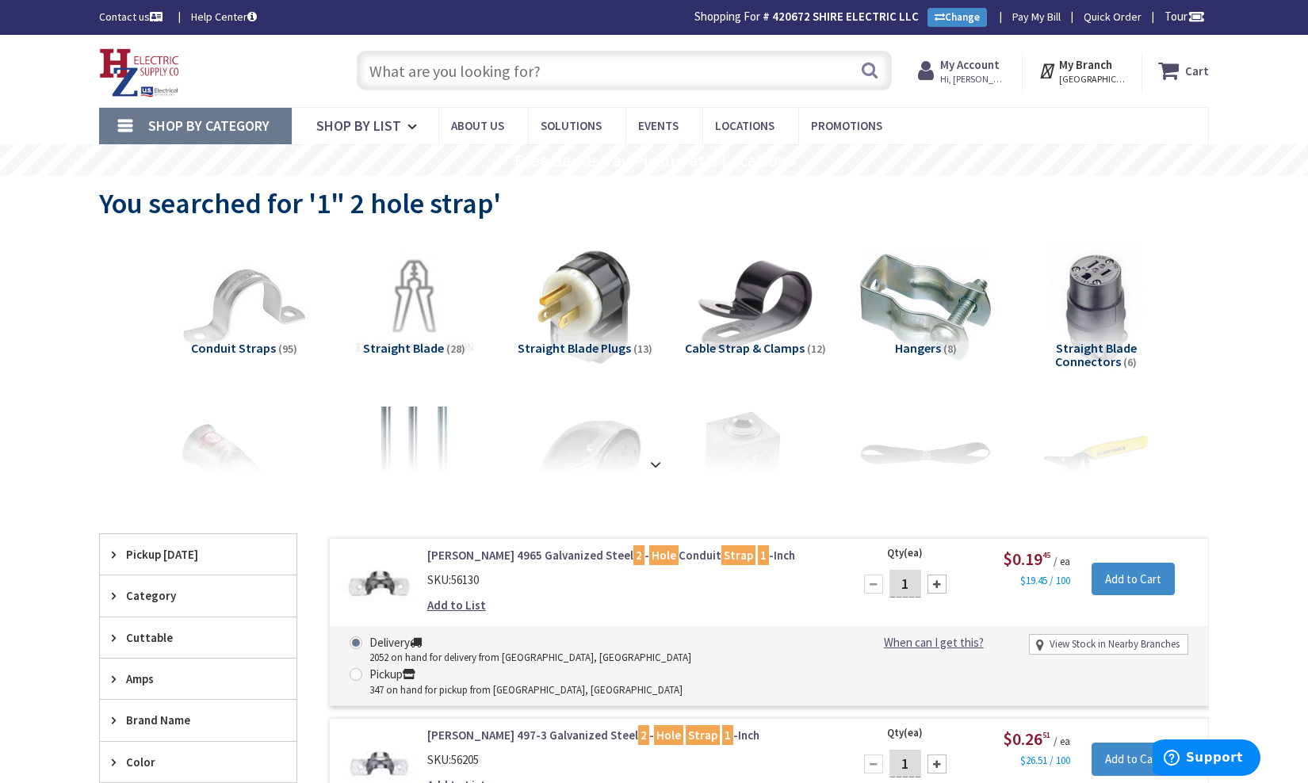
click at [438, 71] on input "text" at bounding box center [624, 71] width 535 height 40
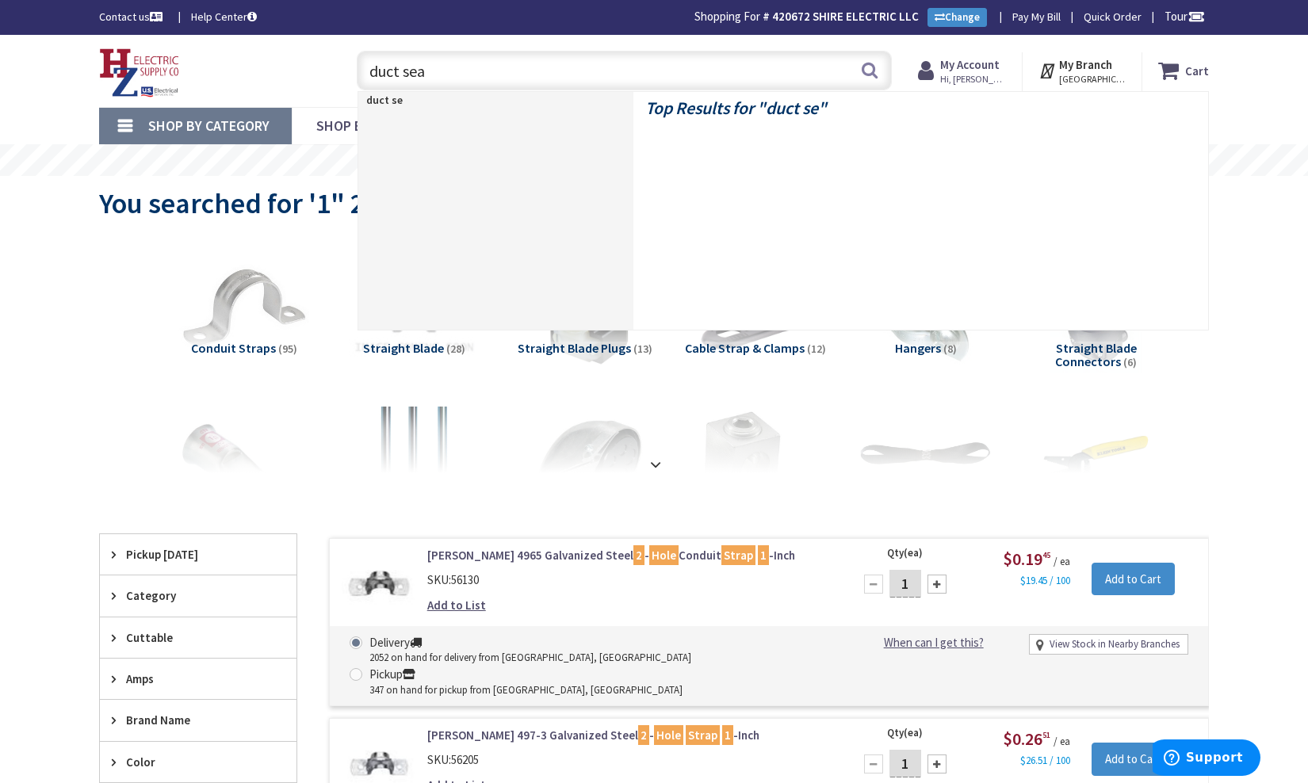
type input "duct seal"
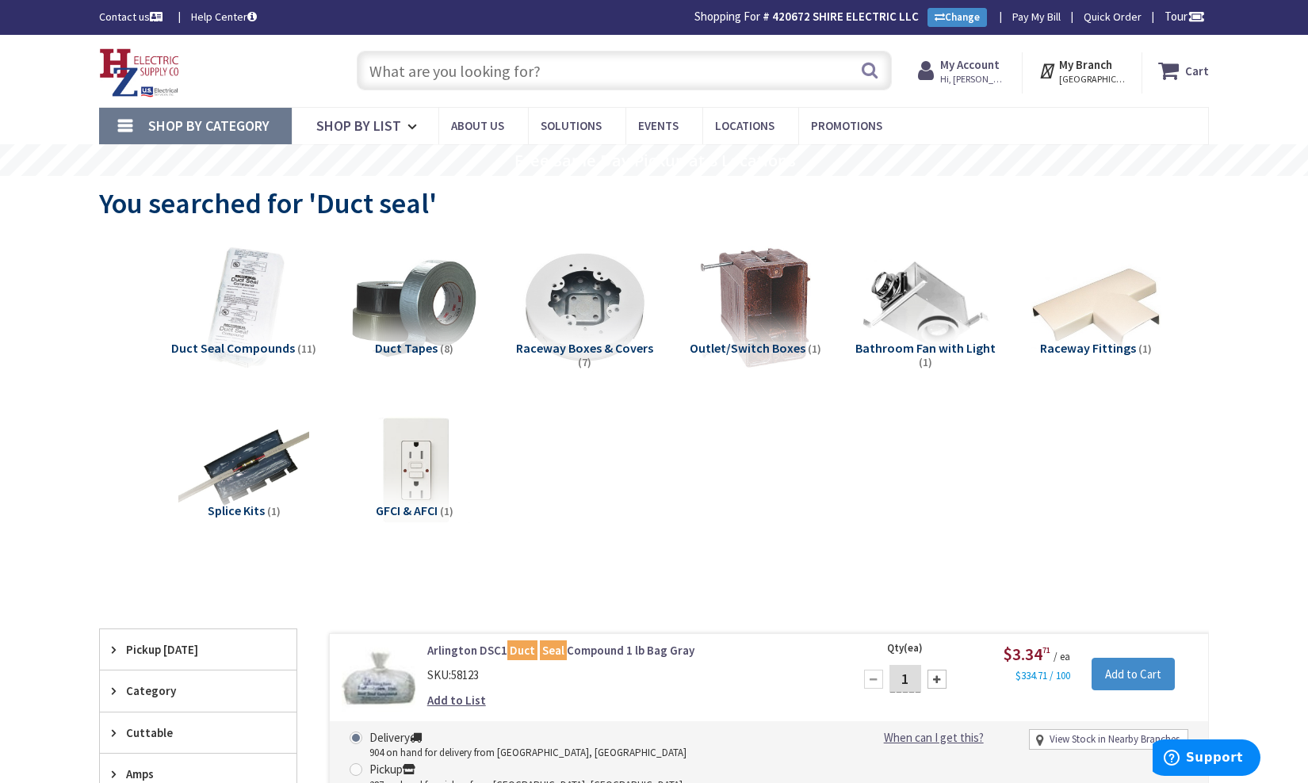
click at [470, 68] on input "text" at bounding box center [624, 71] width 535 height 40
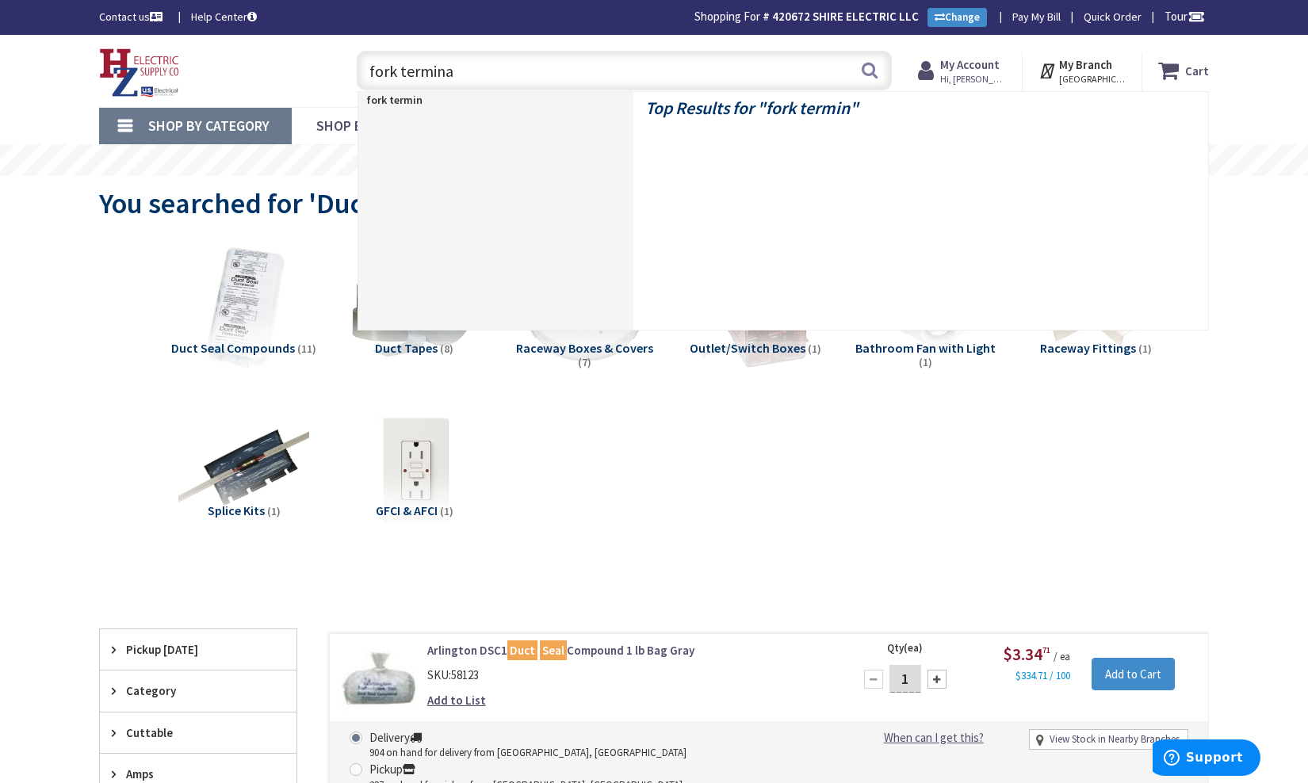
type input "fork terminal"
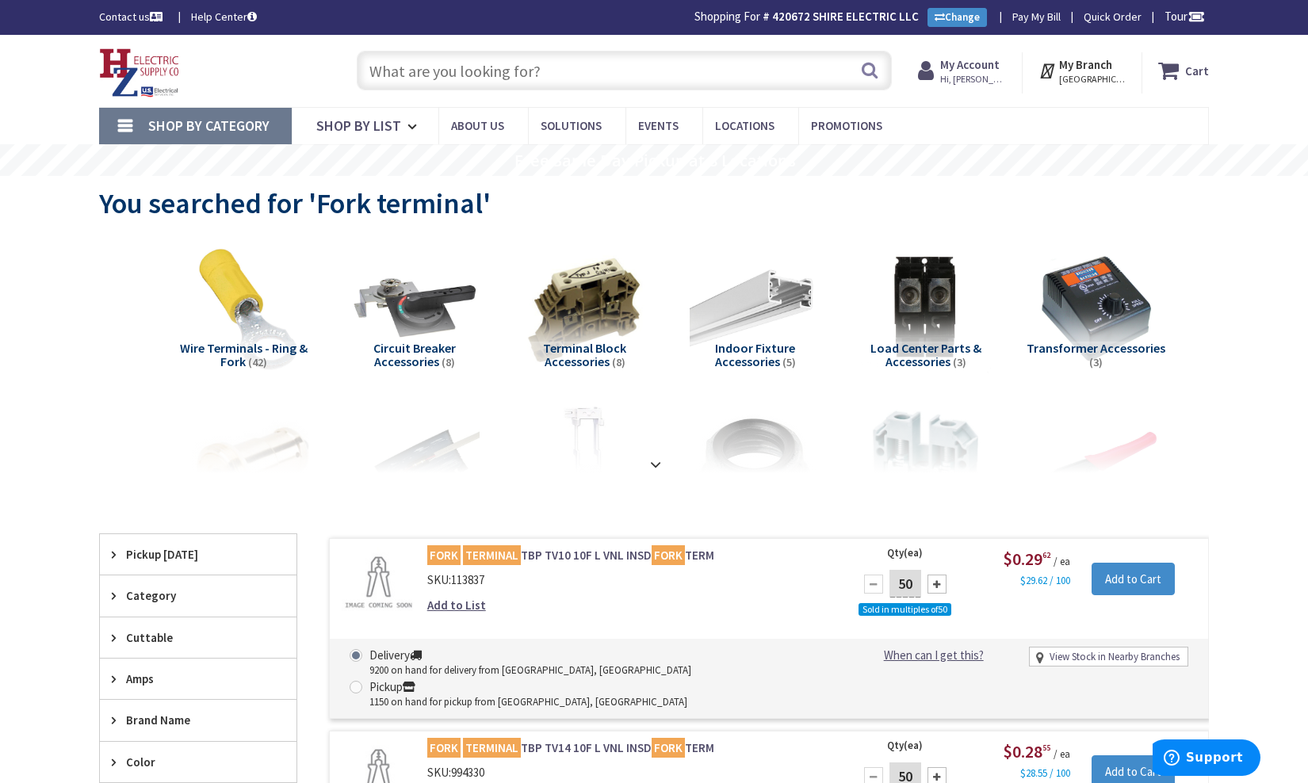
click at [501, 78] on input "text" at bounding box center [624, 71] width 535 height 40
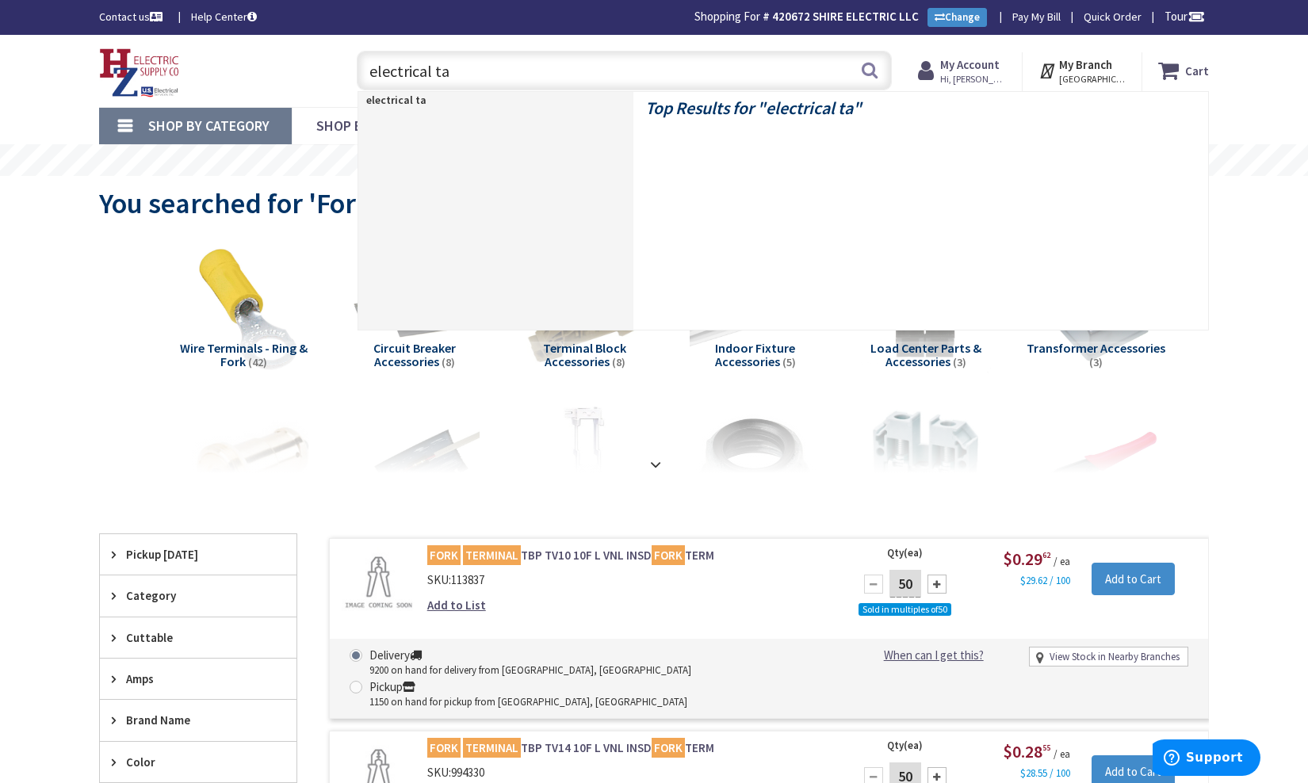
type input "electrical tap"
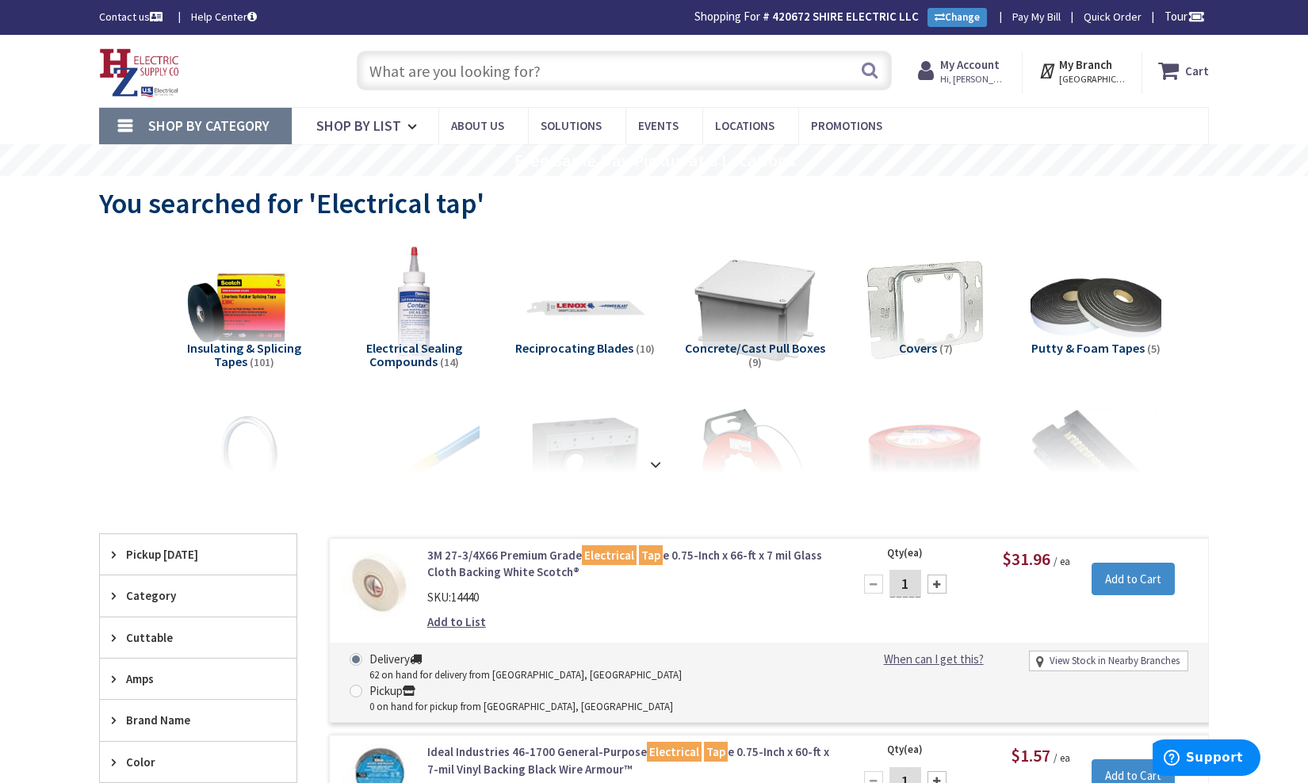
click at [437, 70] on input "text" at bounding box center [624, 71] width 535 height 40
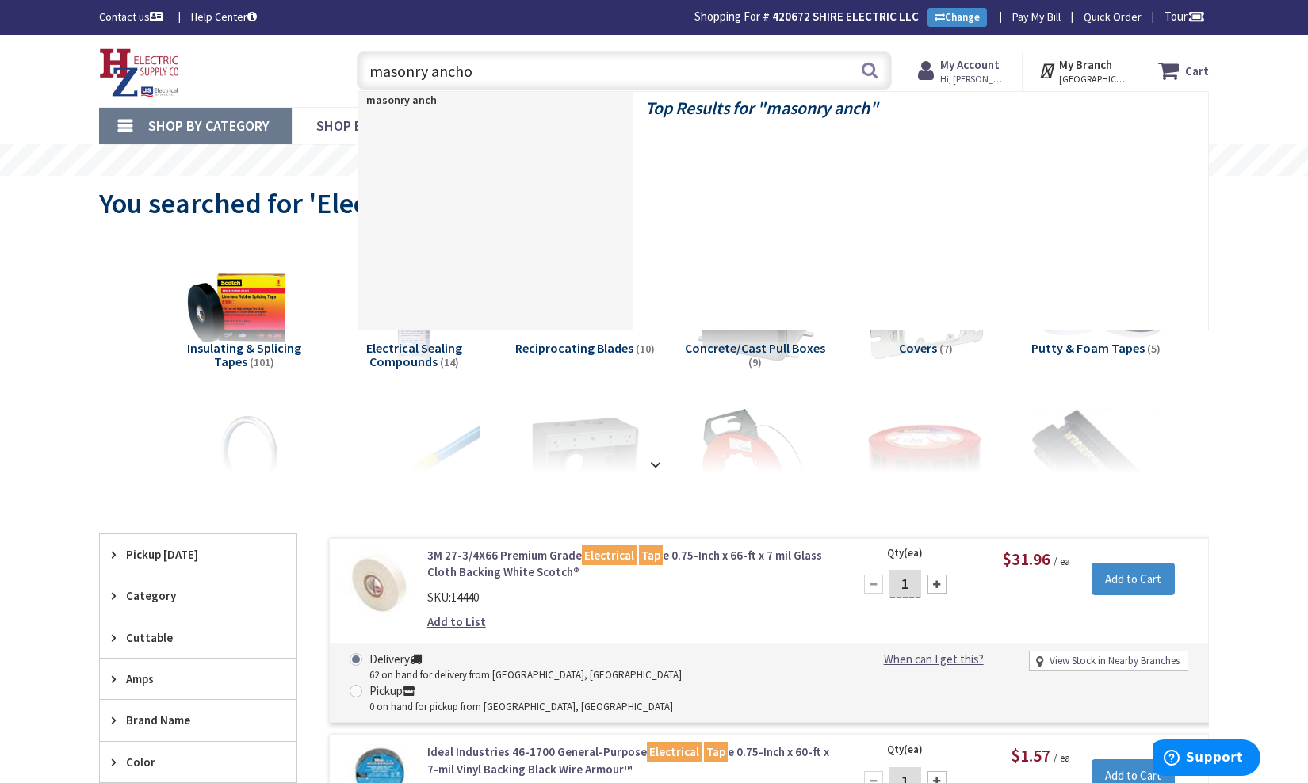
type input "masonry anchor"
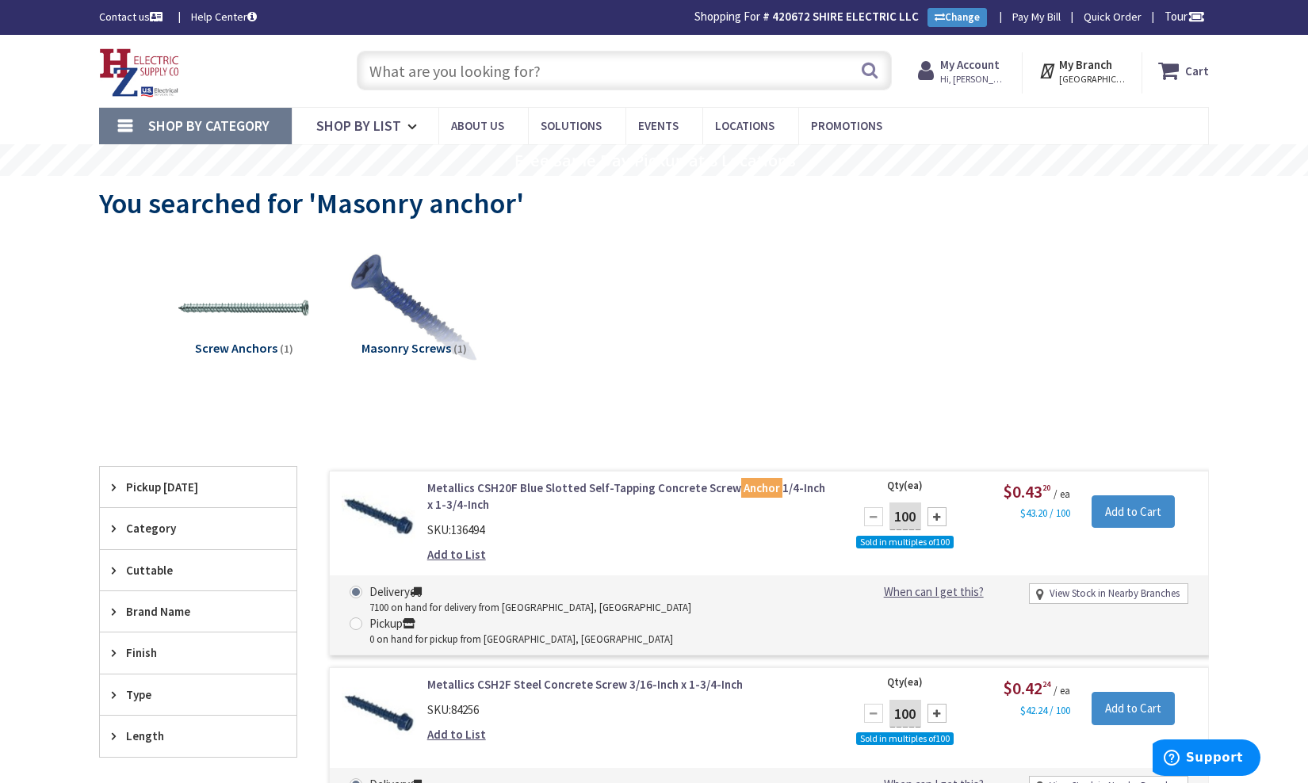
click at [474, 82] on input "text" at bounding box center [624, 71] width 535 height 40
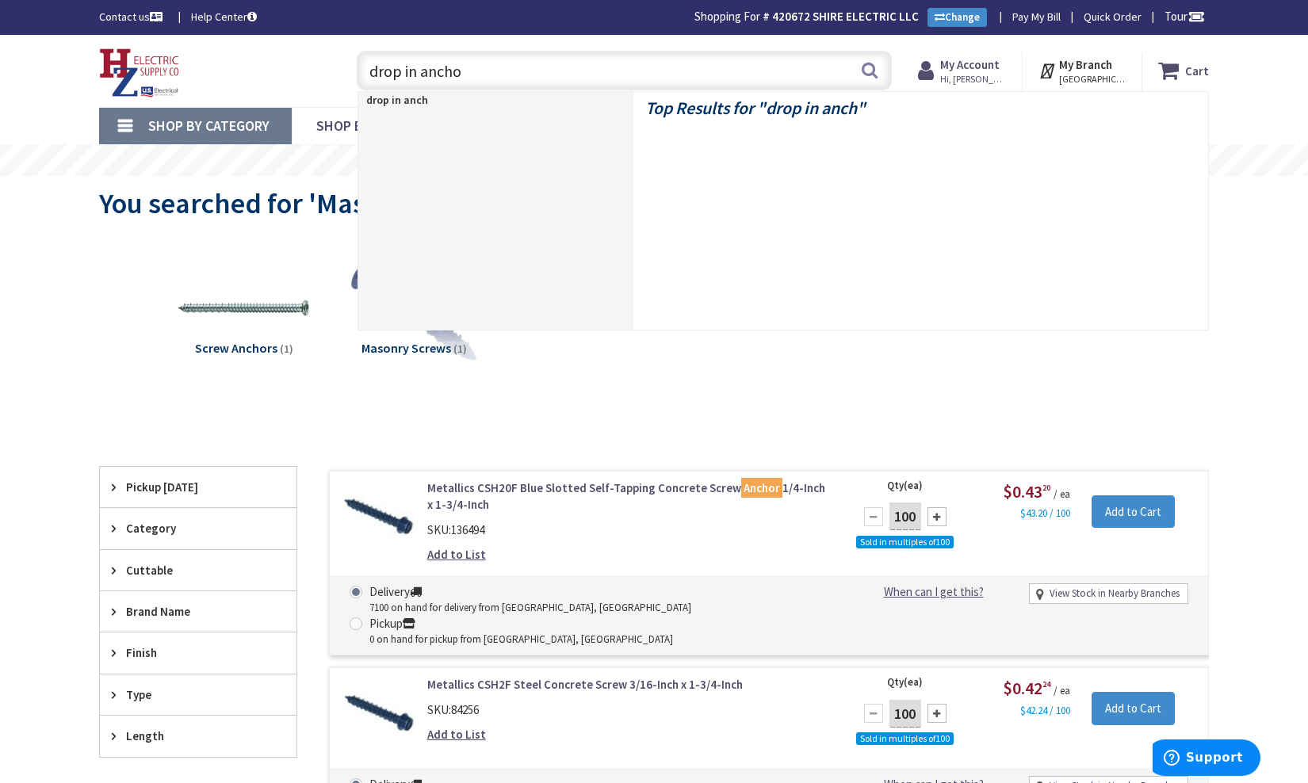
type input "drop in anchor"
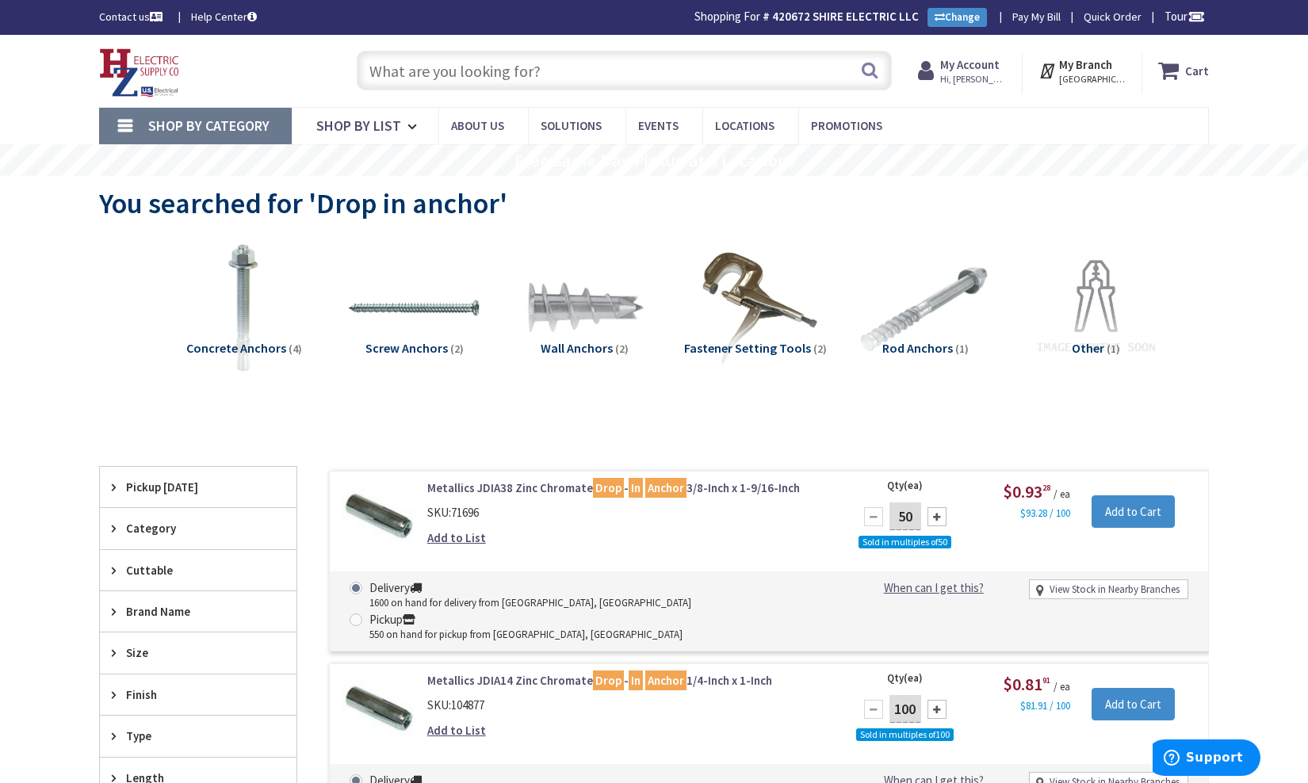
click at [524, 75] on input "text" at bounding box center [624, 71] width 535 height 40
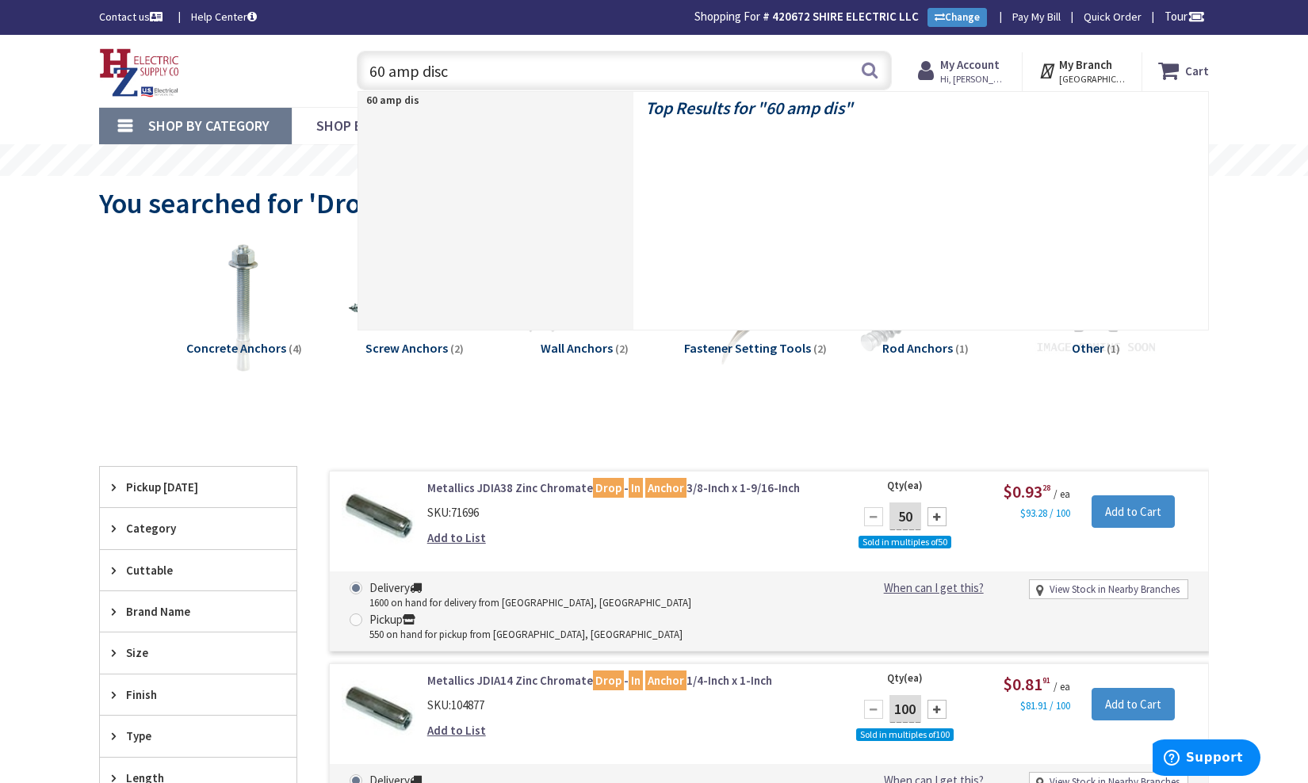
type input "60 amp disco"
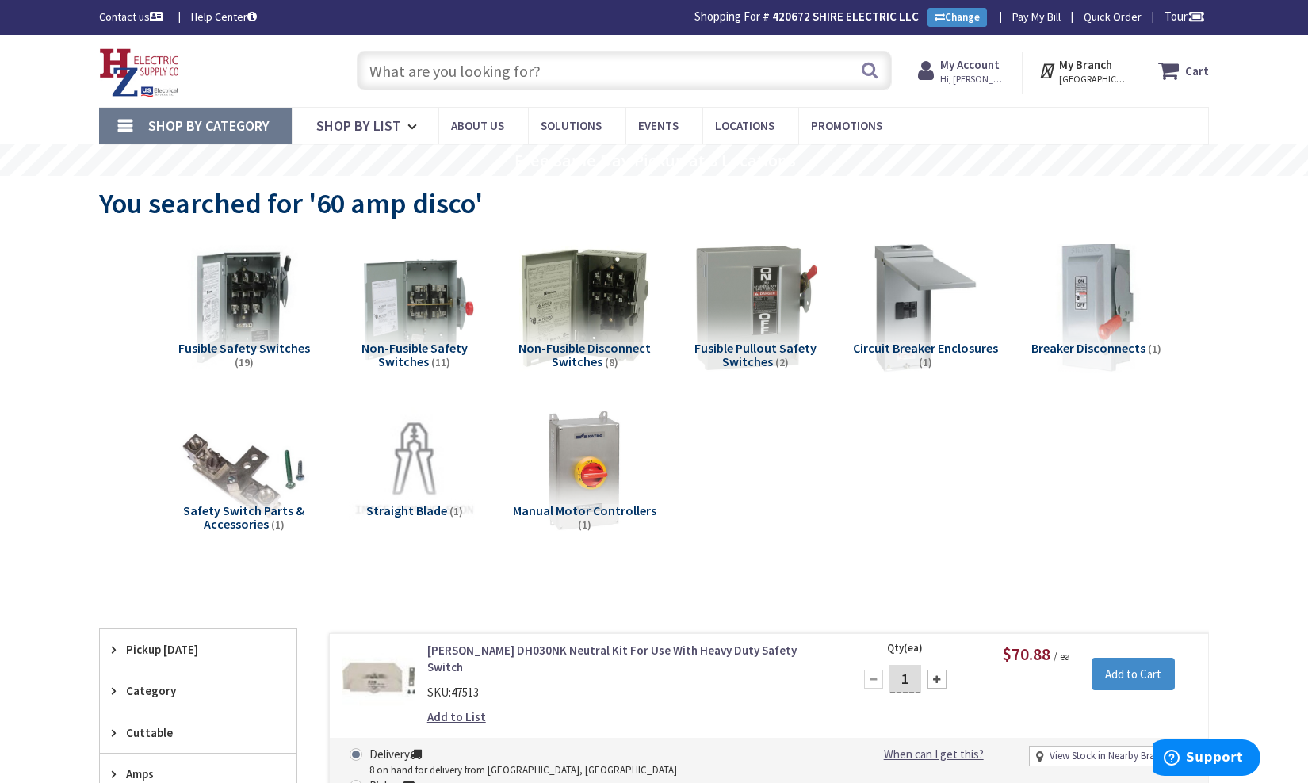
scroll to position [-1, 0]
click at [441, 70] on input "text" at bounding box center [624, 71] width 535 height 40
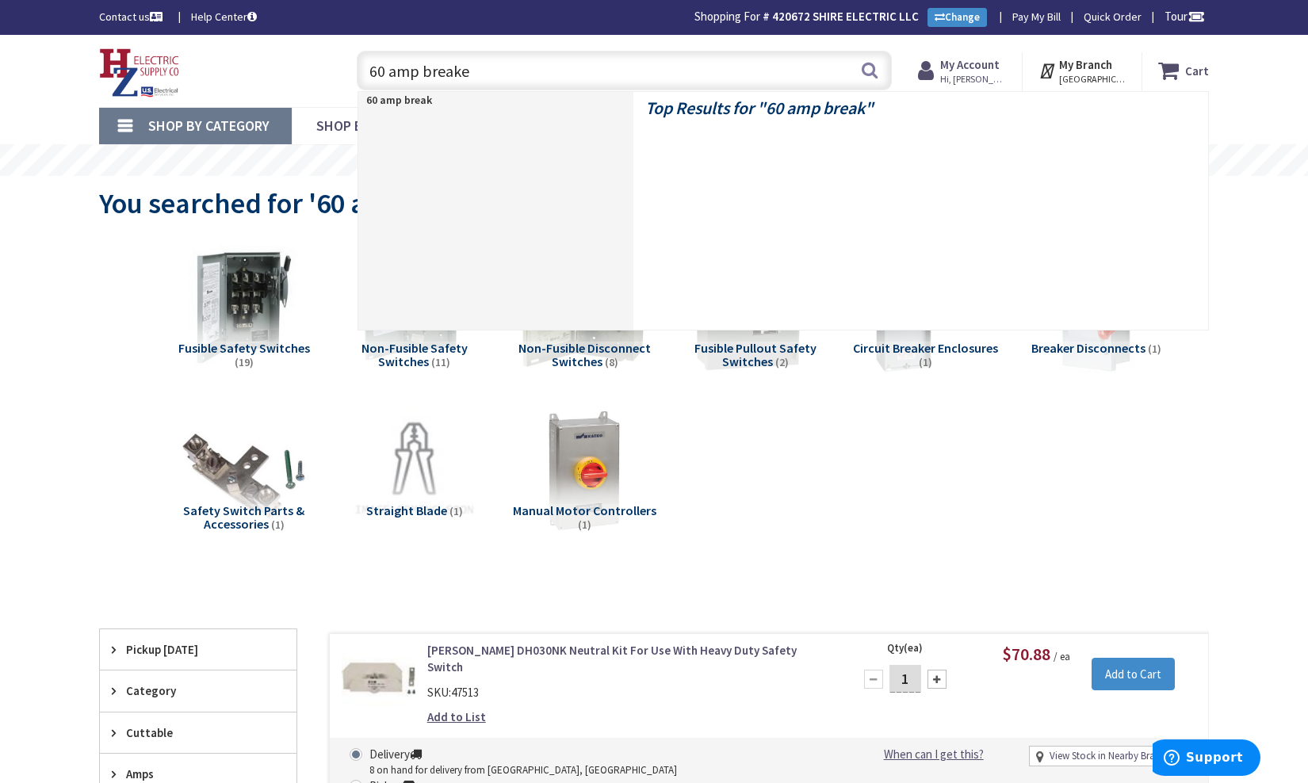
type input "60 amp breaker"
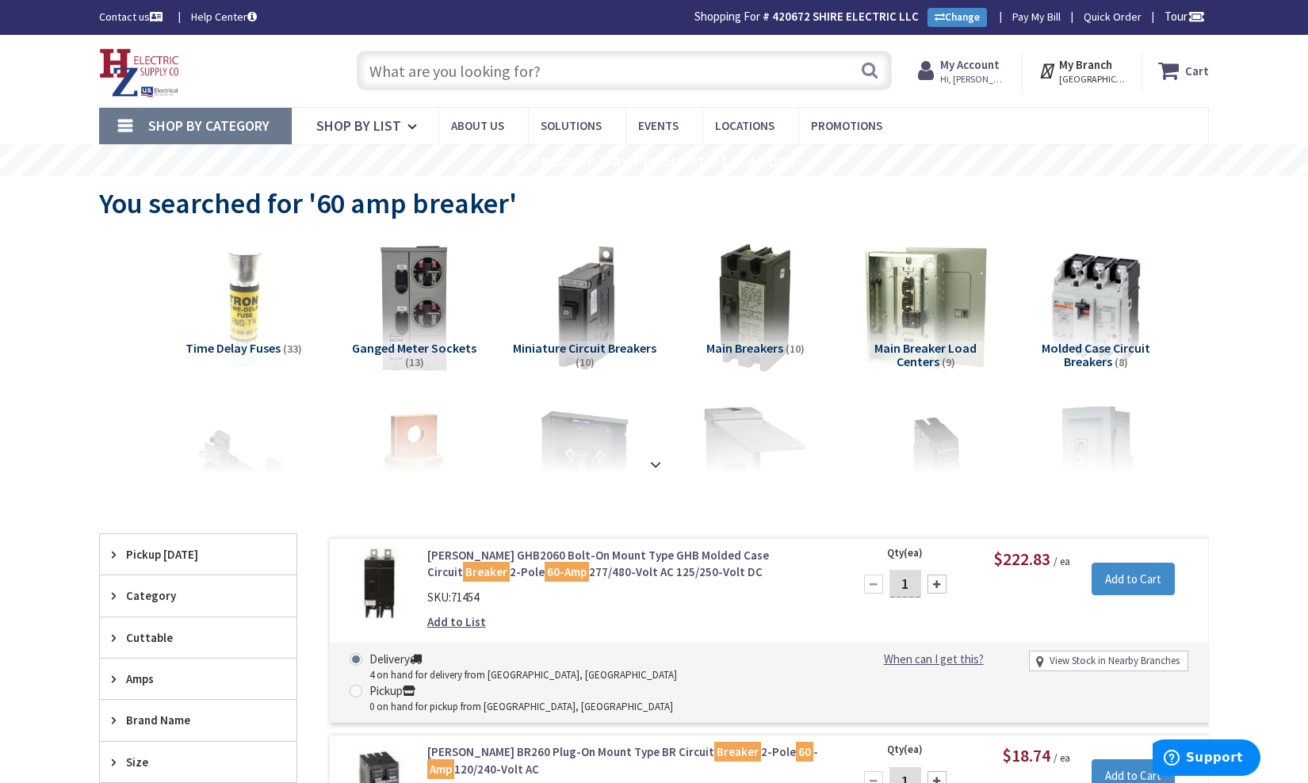
click at [514, 70] on input "text" at bounding box center [624, 71] width 535 height 40
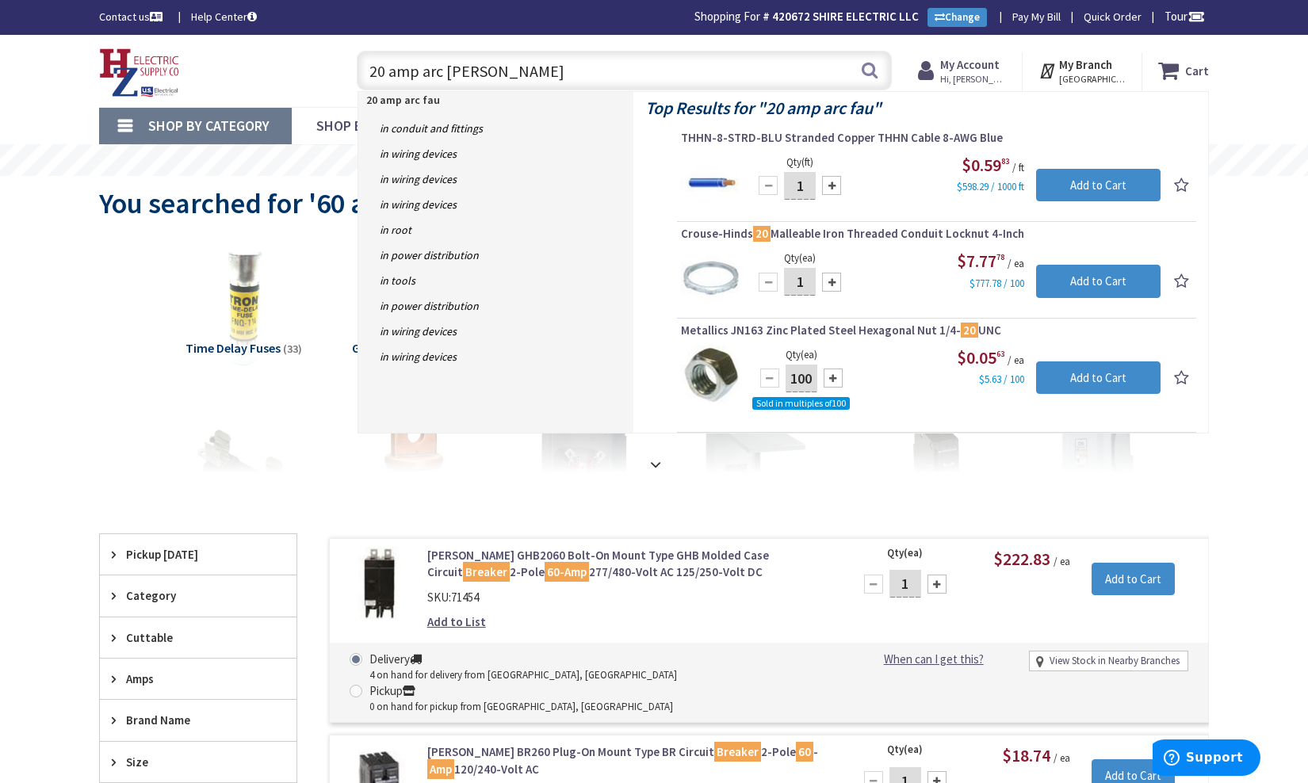
type input "20 amp arc fault"
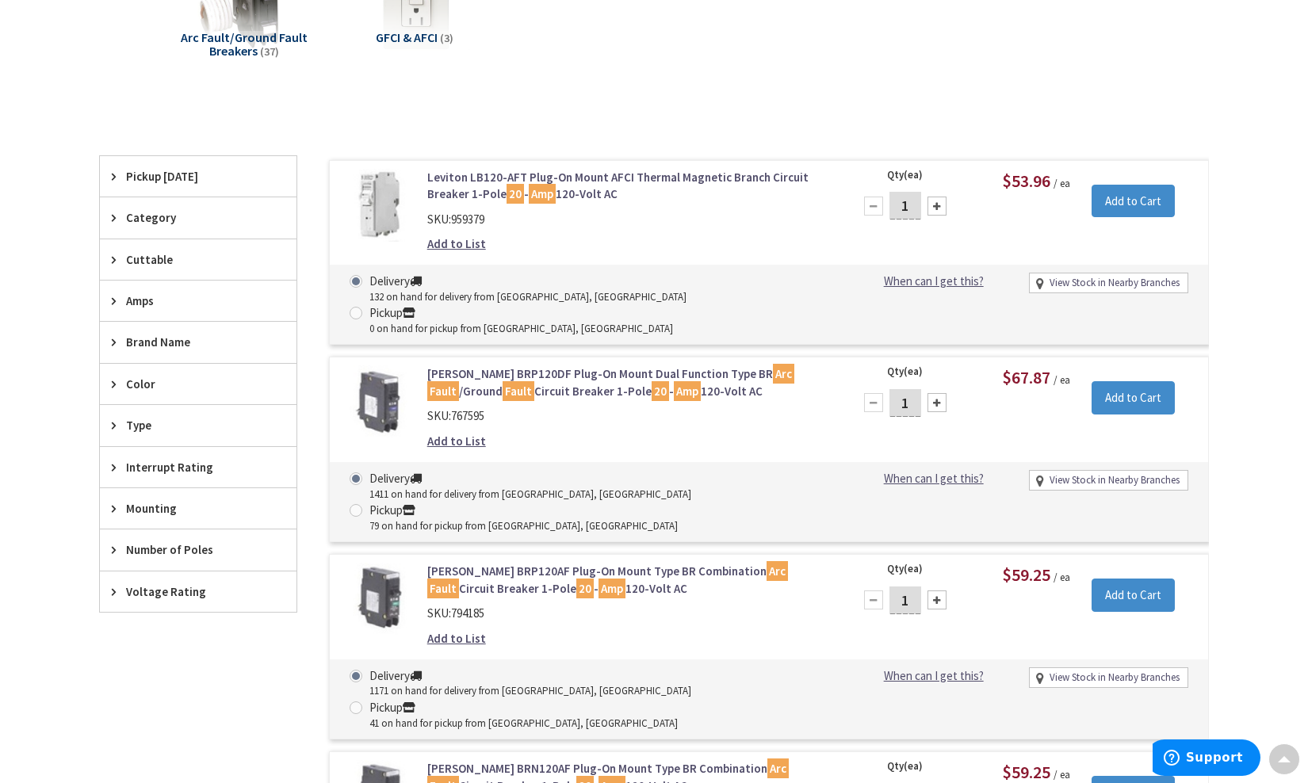
scroll to position [363, 0]
